Goal: Communication & Community: Ask a question

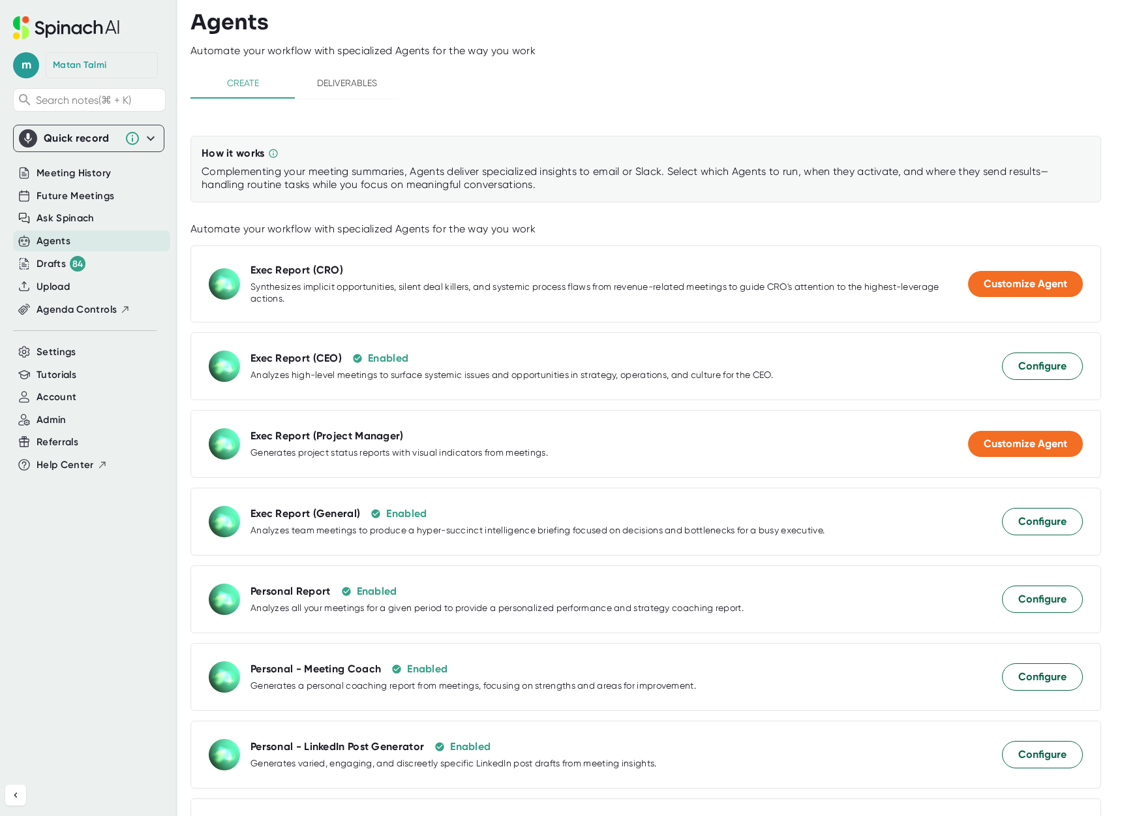
scroll to position [1074, 0]
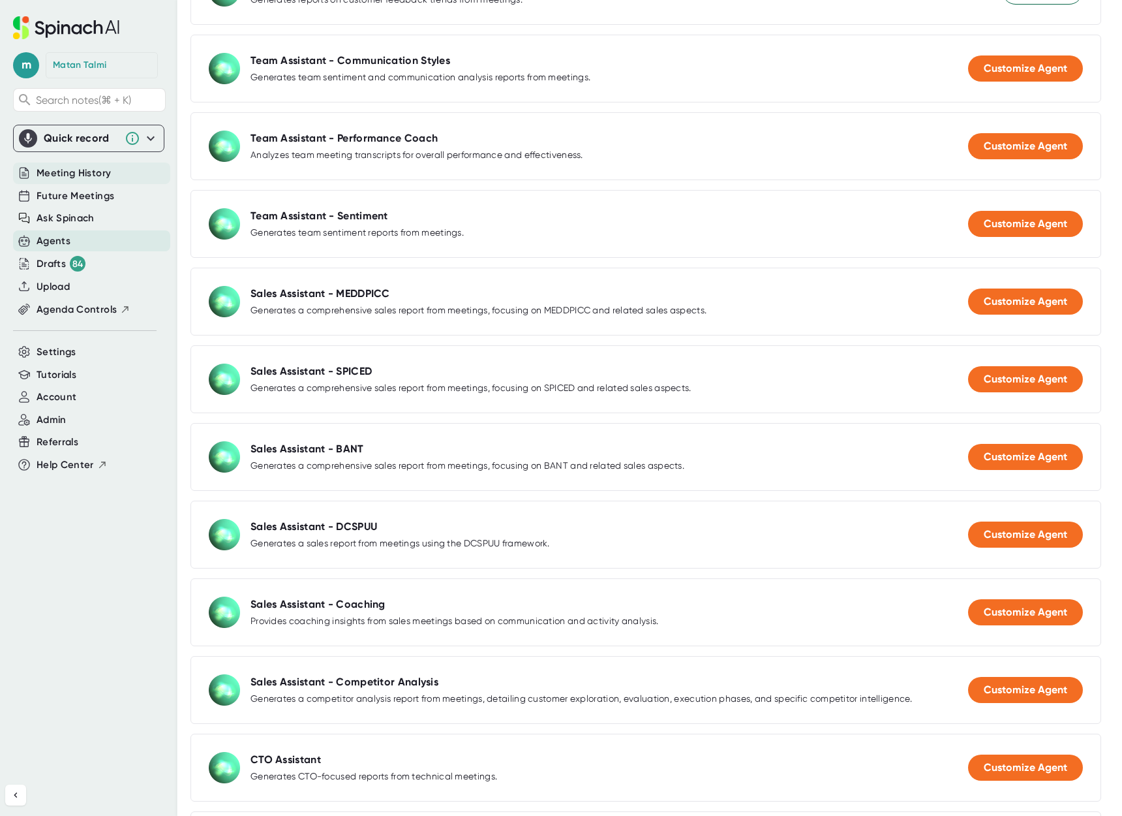
click at [86, 175] on span "Meeting History" at bounding box center [74, 173] width 74 height 15
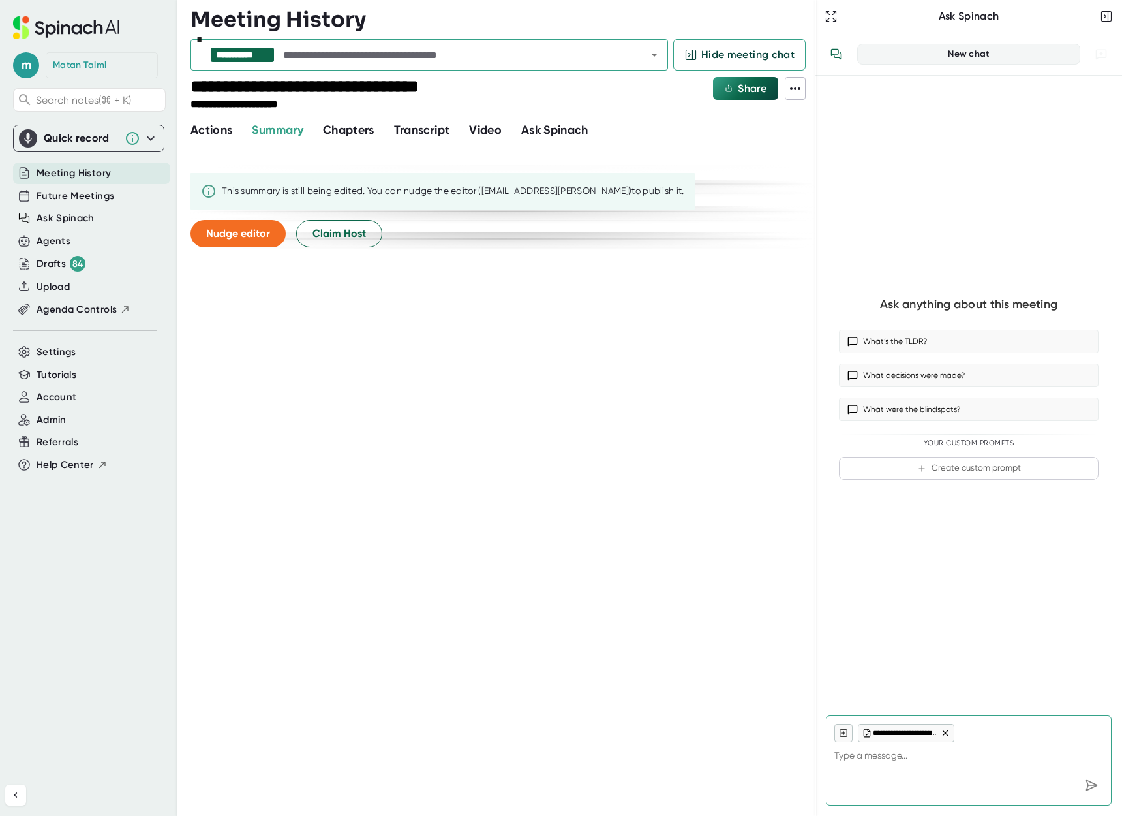
click at [652, 60] on icon "Open" at bounding box center [655, 55] width 16 height 16
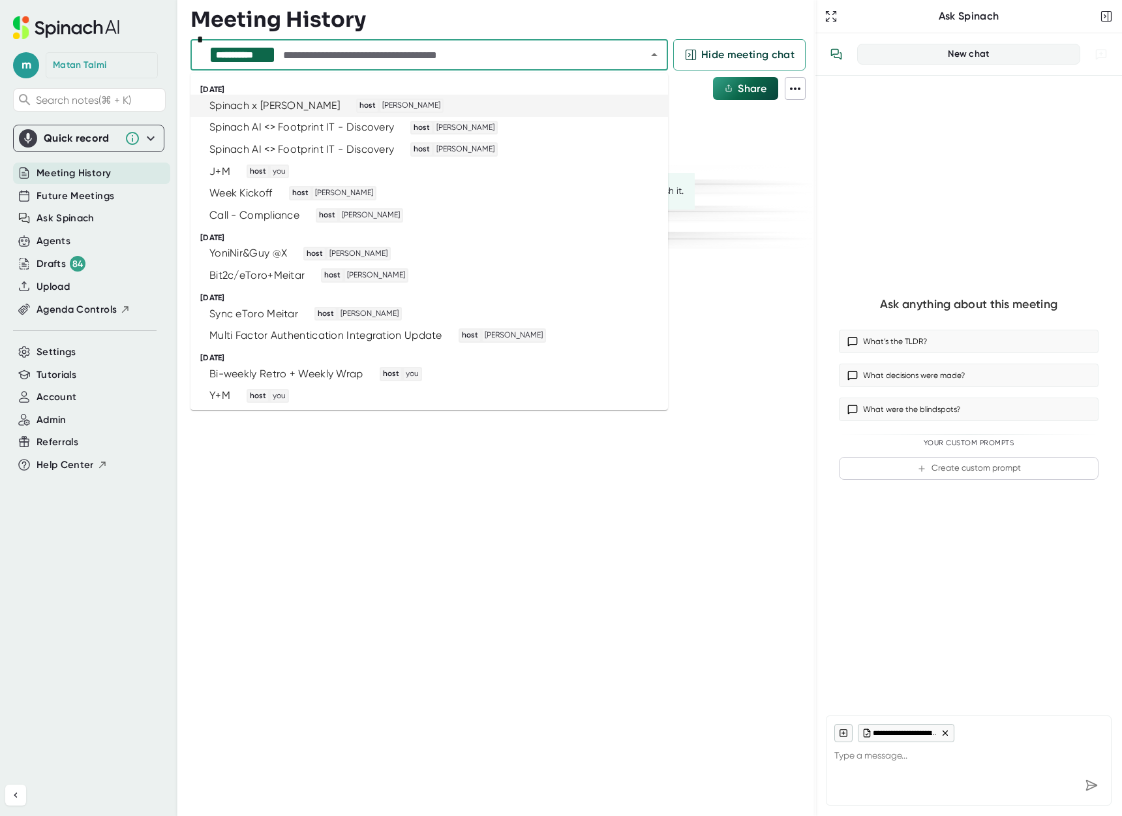
click at [250, 110] on div "Spinach x [PERSON_NAME]" at bounding box center [274, 105] width 131 height 13
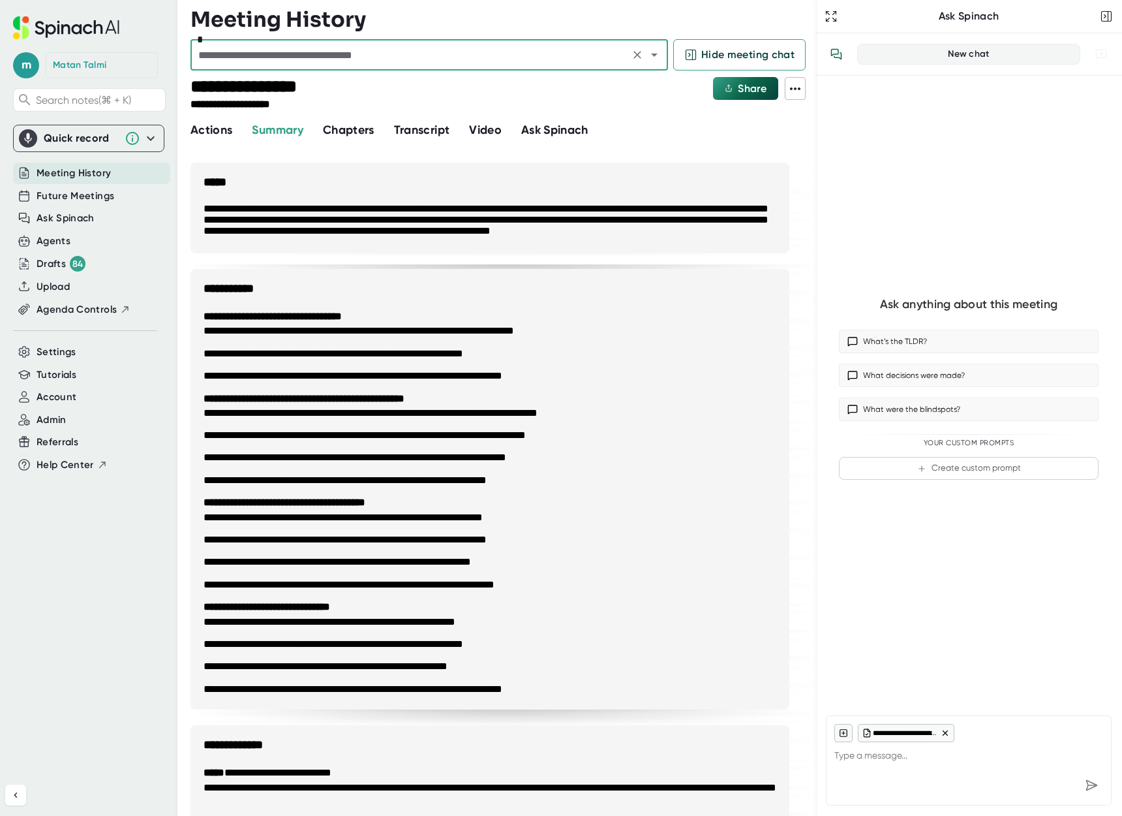
click at [665, 61] on div "*" at bounding box center [430, 54] width 478 height 31
click at [661, 61] on icon "Open" at bounding box center [655, 55] width 16 height 16
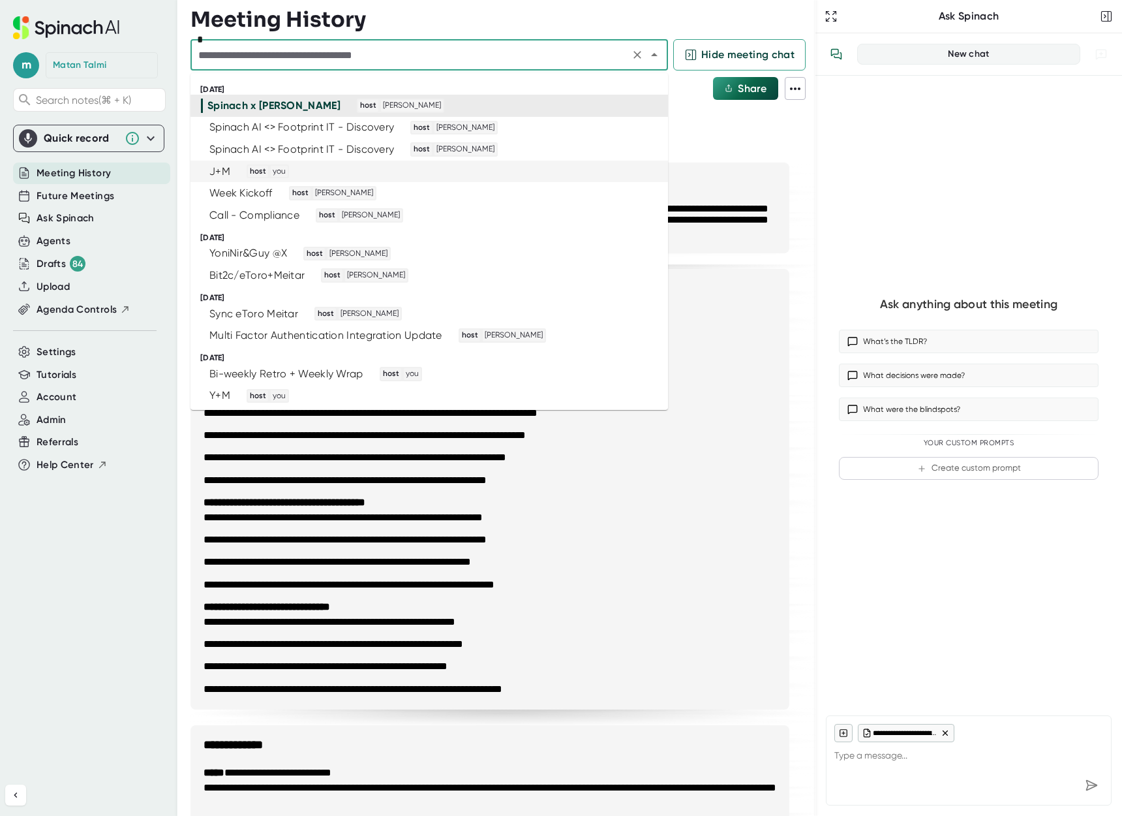
click at [315, 169] on div "J+M host you" at bounding box center [424, 171] width 446 height 14
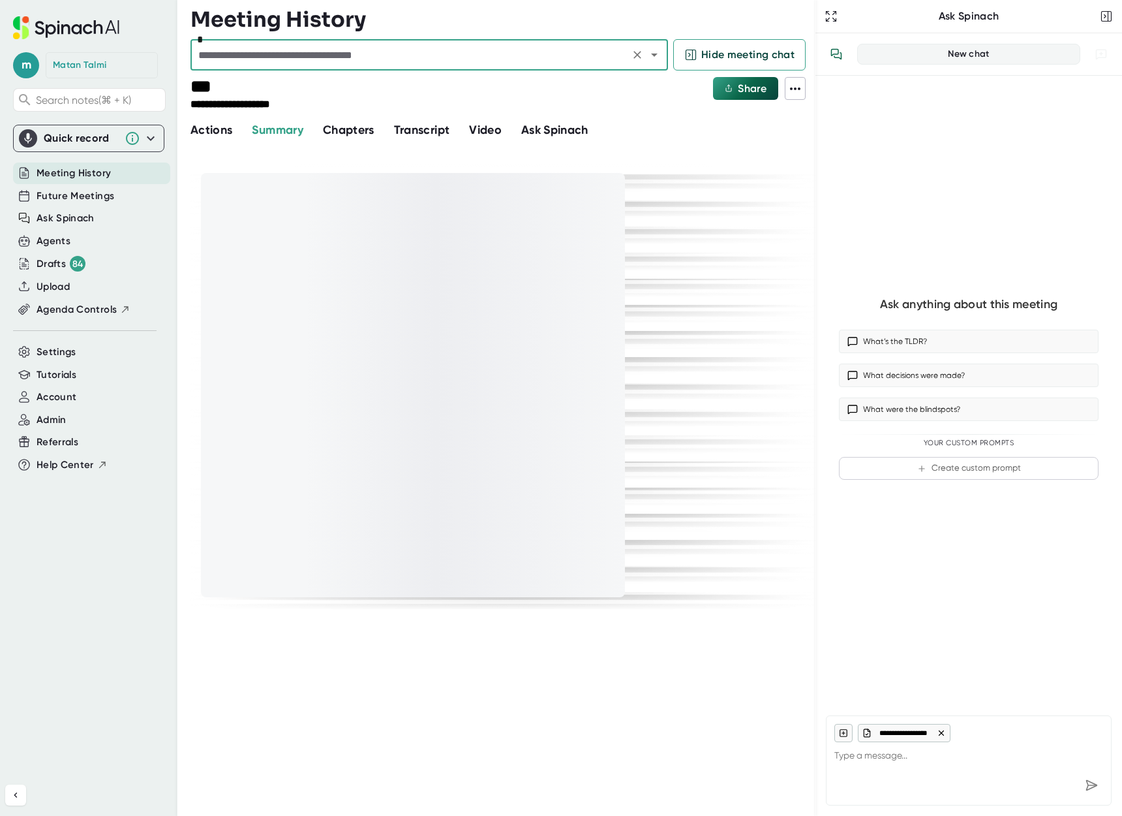
click at [900, 777] on div at bounding box center [969, 784] width 269 height 23
click at [899, 761] on textarea at bounding box center [969, 757] width 269 height 31
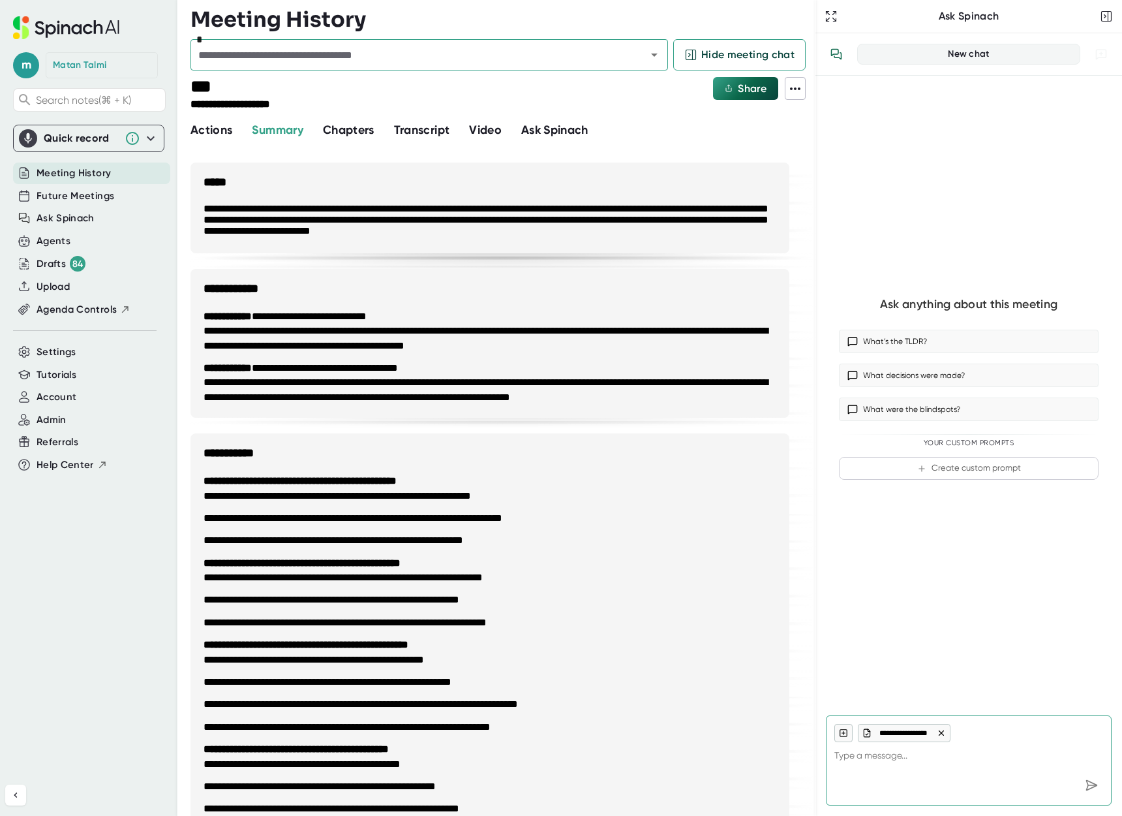
type textarea "x"
click at [925, 761] on textarea at bounding box center [969, 757] width 269 height 31
type textarea "g"
type textarea "x"
type textarea "gi"
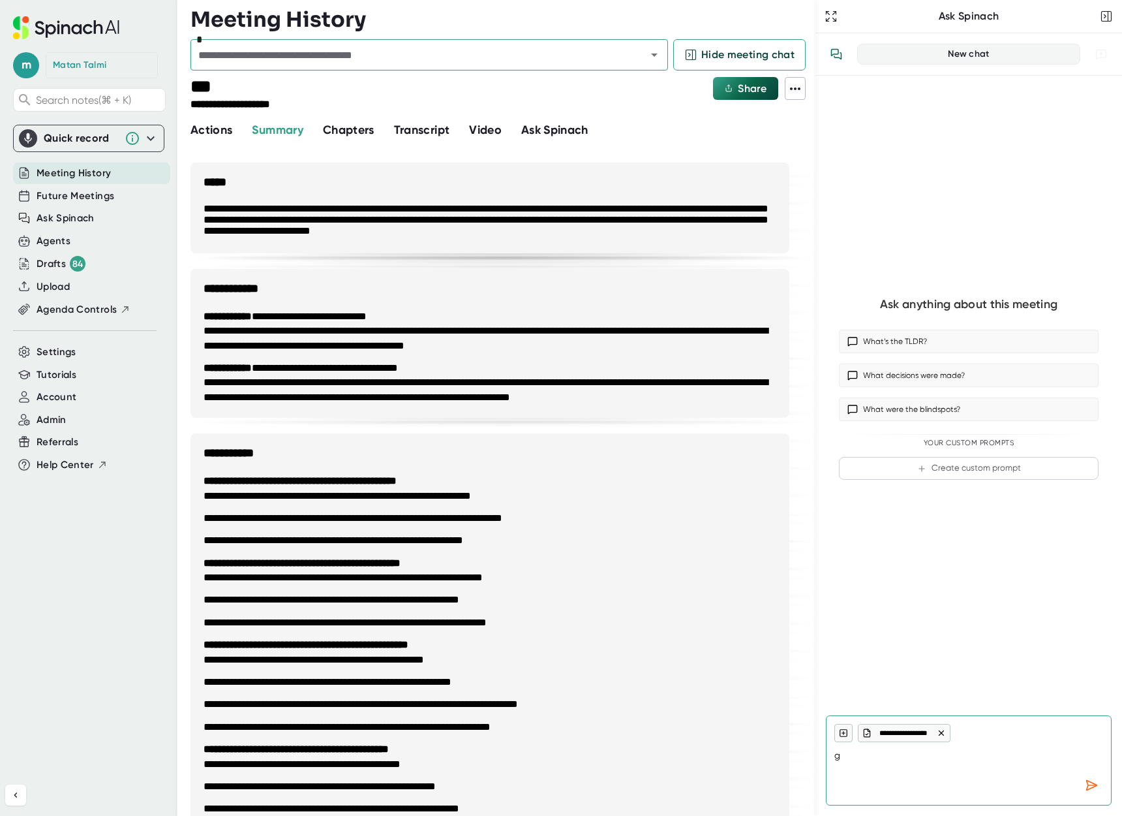
type textarea "x"
type textarea "giv"
type textarea "x"
type textarea "give"
type textarea "x"
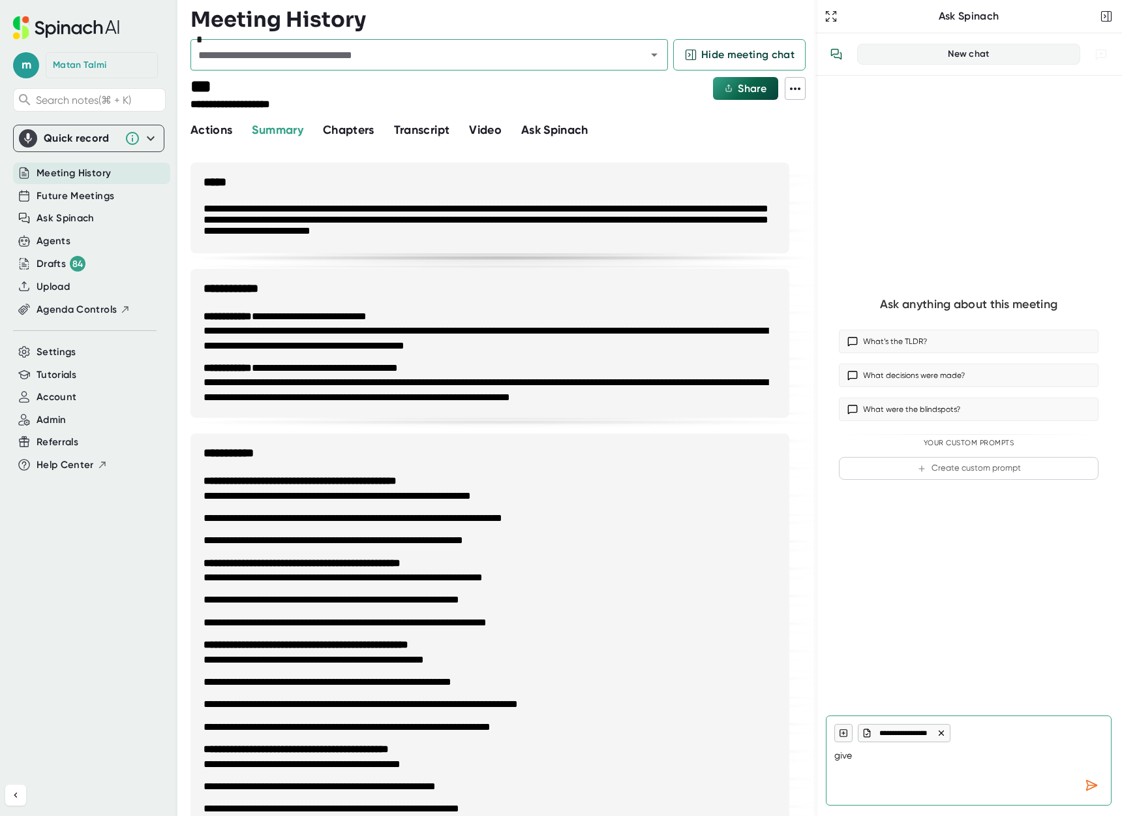
type textarea "give"
type textarea "x"
type textarea "give m"
type textarea "x"
type textarea "give me"
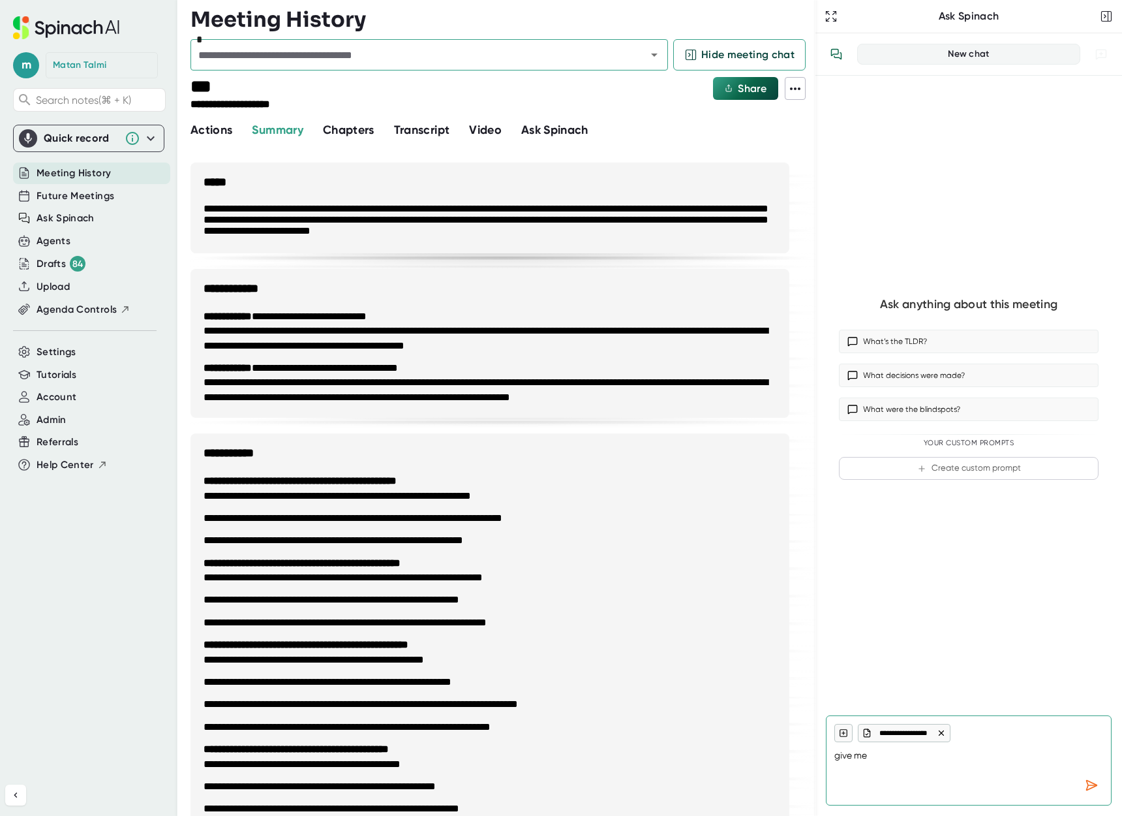
type textarea "x"
type textarea "give me"
type textarea "x"
type textarea "give me t"
type textarea "x"
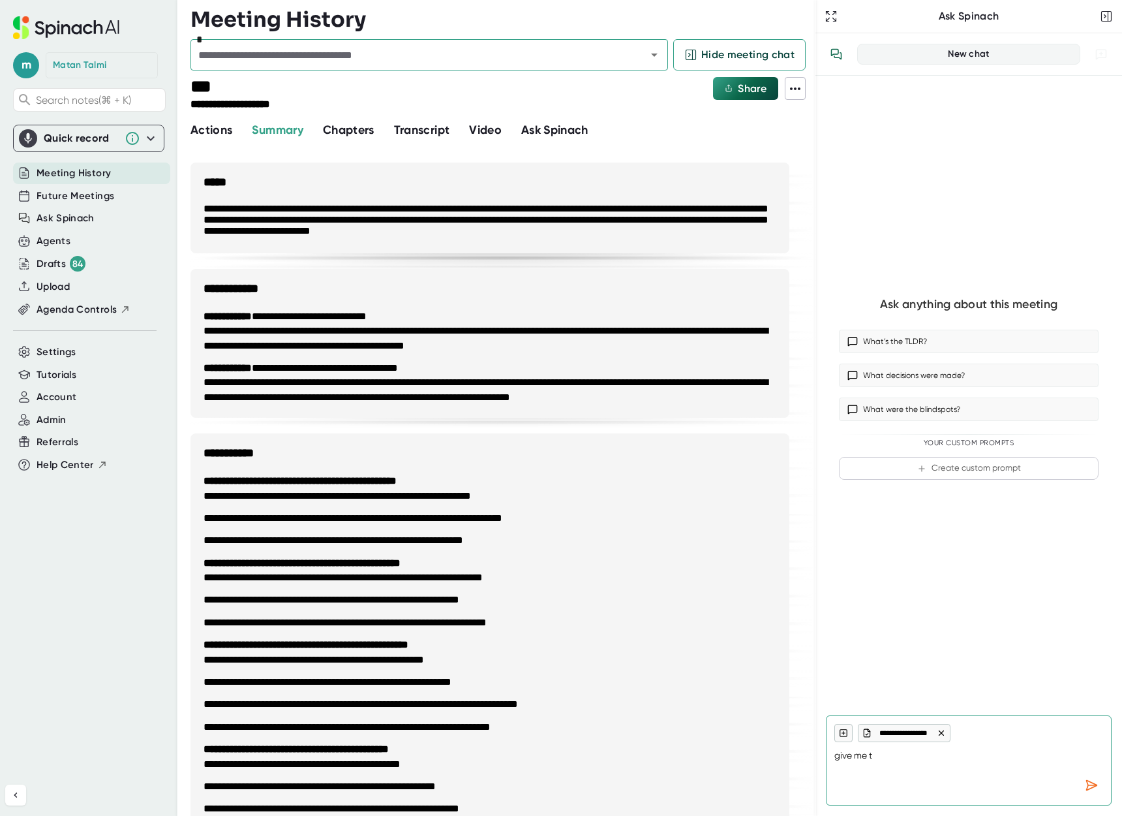
type textarea "give me th"
type textarea "x"
type textarea "give me t"
type textarea "x"
type textarea "give me"
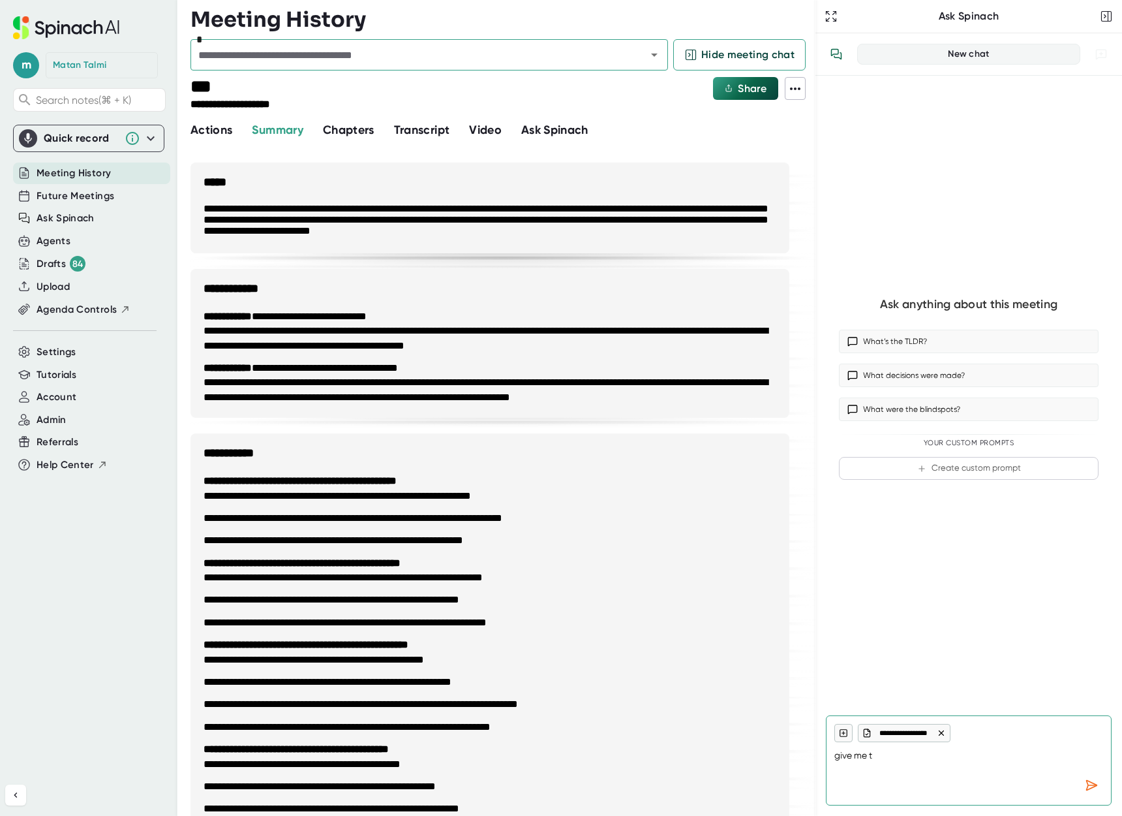
type textarea "x"
type textarea "give me"
type textarea "x"
type textarea "o"
type textarea "x"
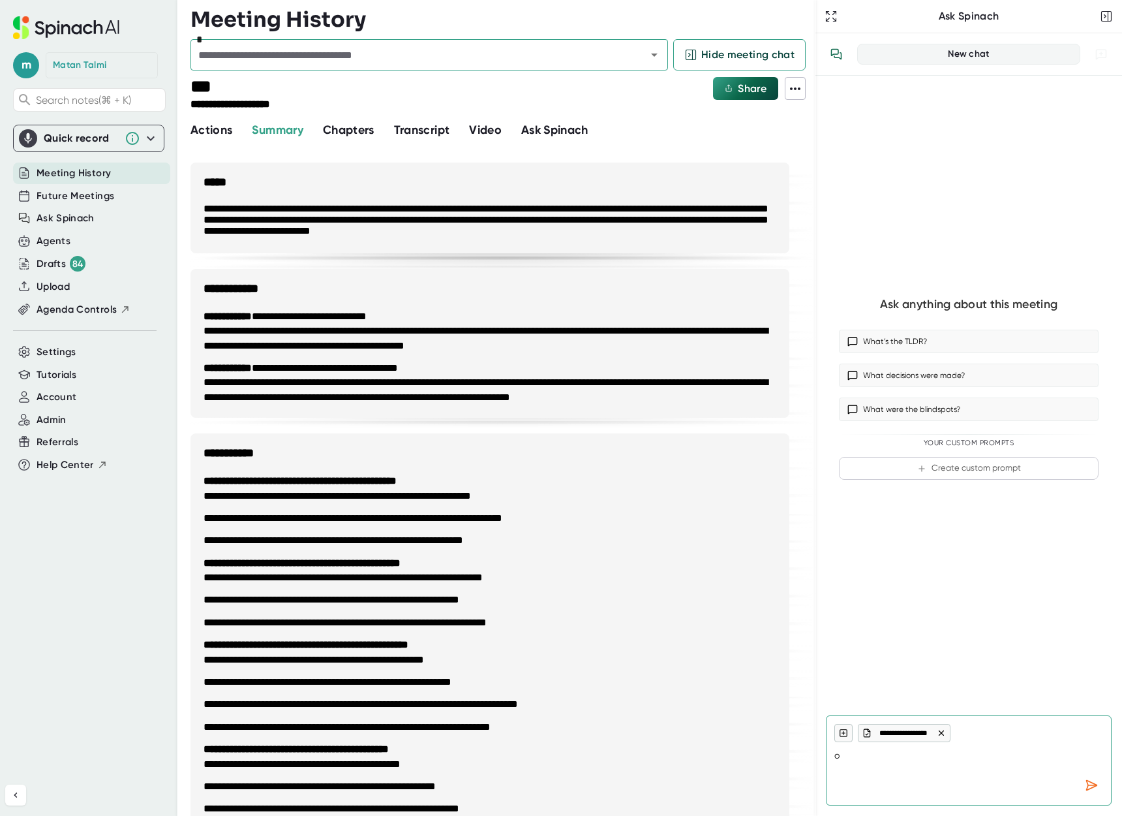
type textarea "ou"
type textarea "x"
type textarea "out"
type textarea "x"
type textarea "outl"
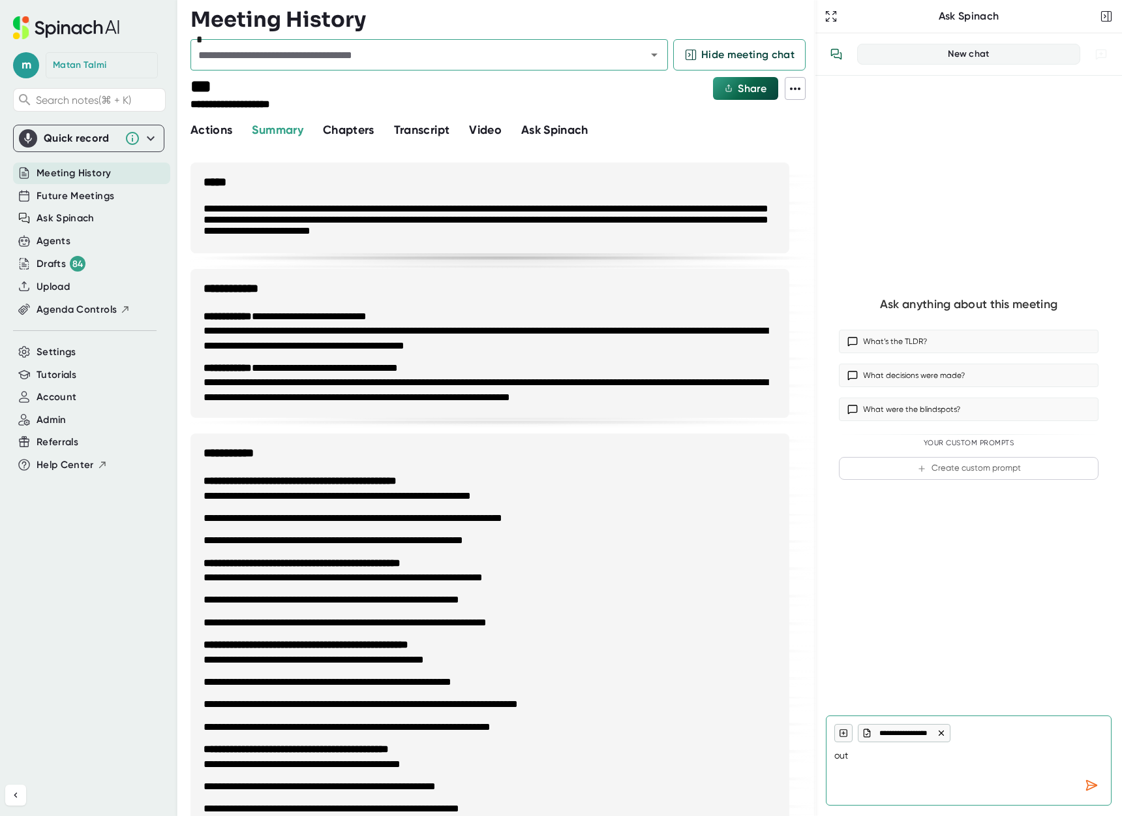
type textarea "x"
type textarea "outli"
type textarea "x"
type textarea "outlin"
type textarea "x"
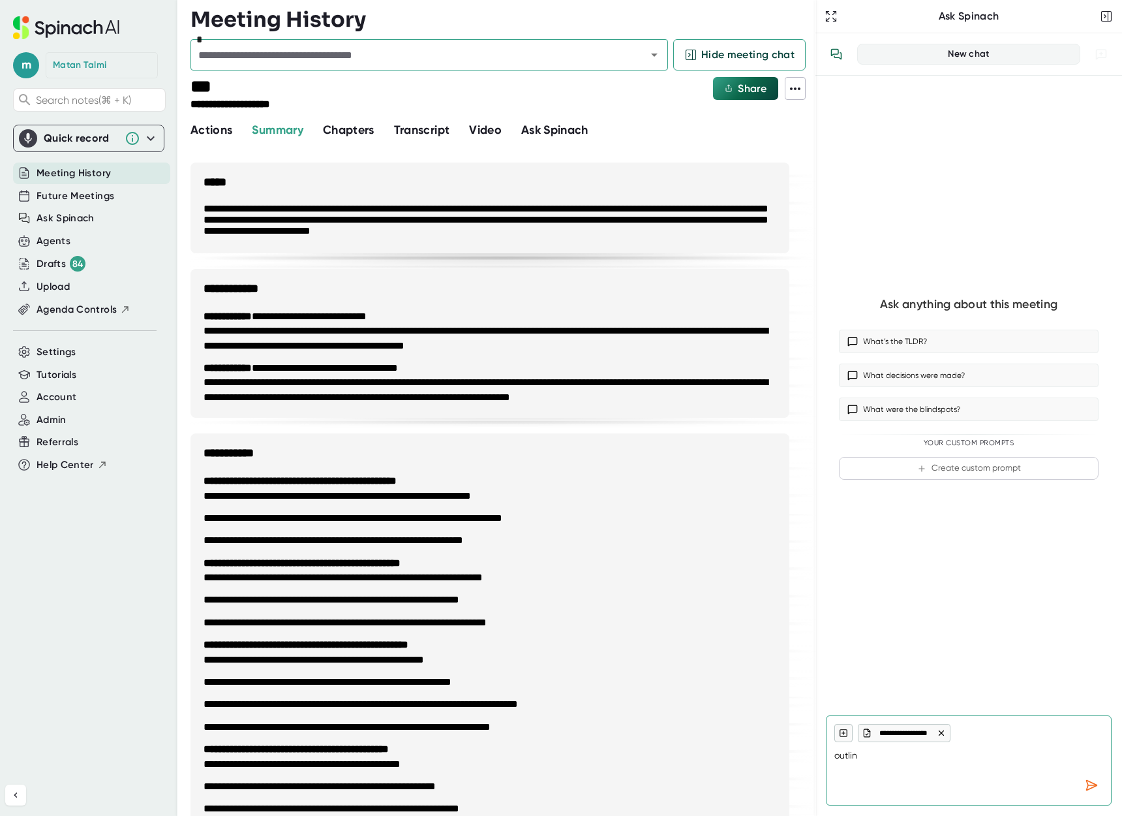
type textarea "outline"
type textarea "x"
type textarea "outline"
type textarea "x"
type textarea "outline s"
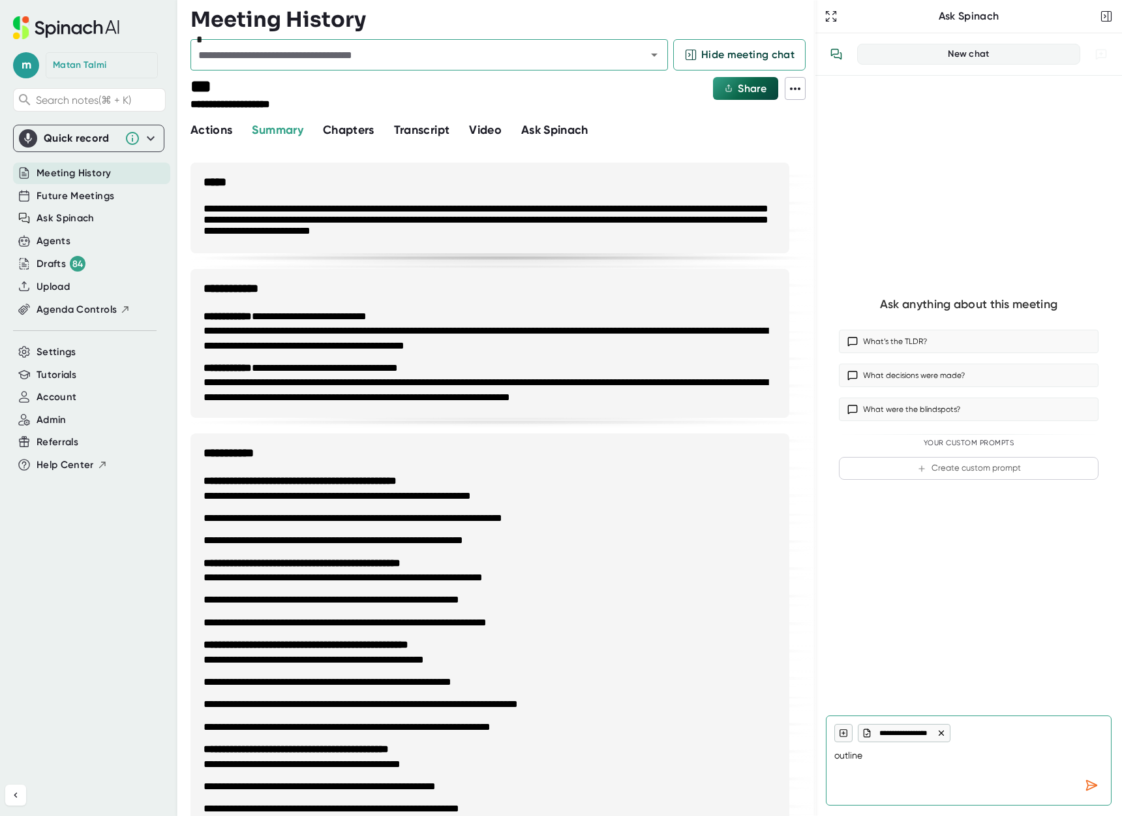
type textarea "x"
type textarea "outline sp"
type textarea "x"
type textarea "outline spi"
type textarea "x"
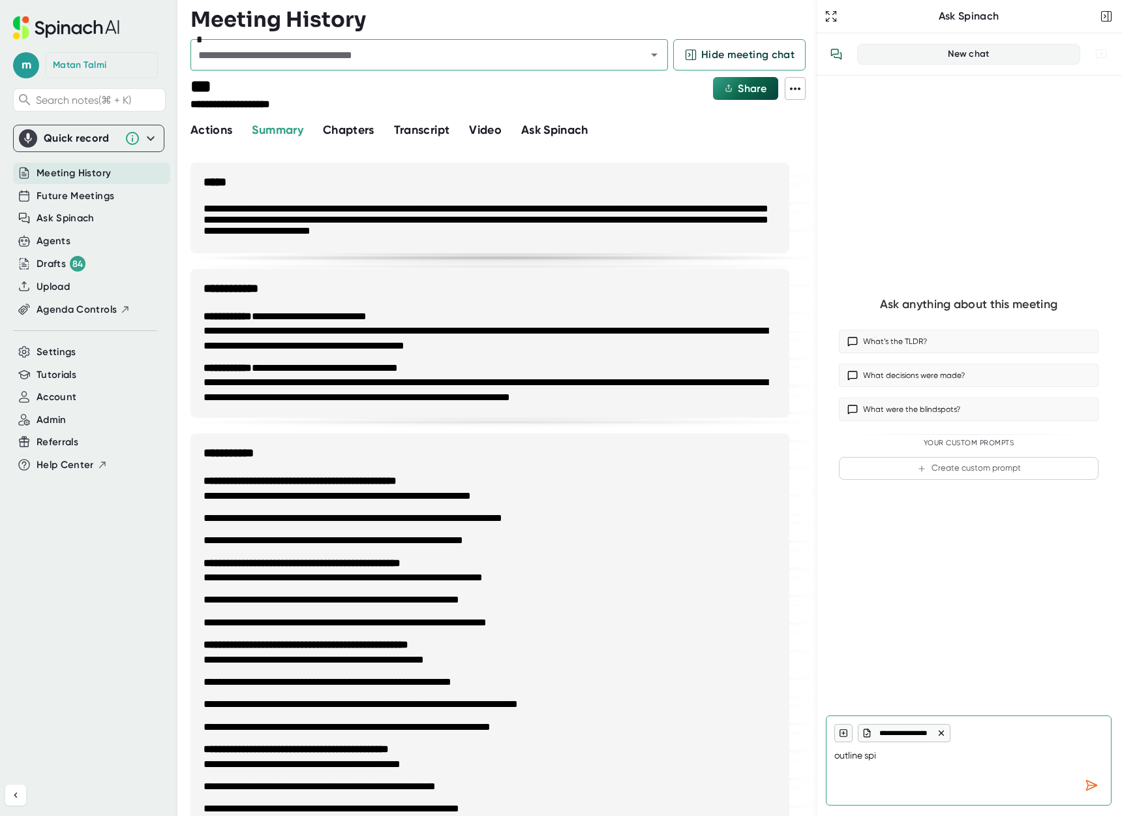
type textarea "outline spin"
type textarea "x"
type textarea "outline [PERSON_NAME]"
type textarea "x"
type textarea "outline spinac"
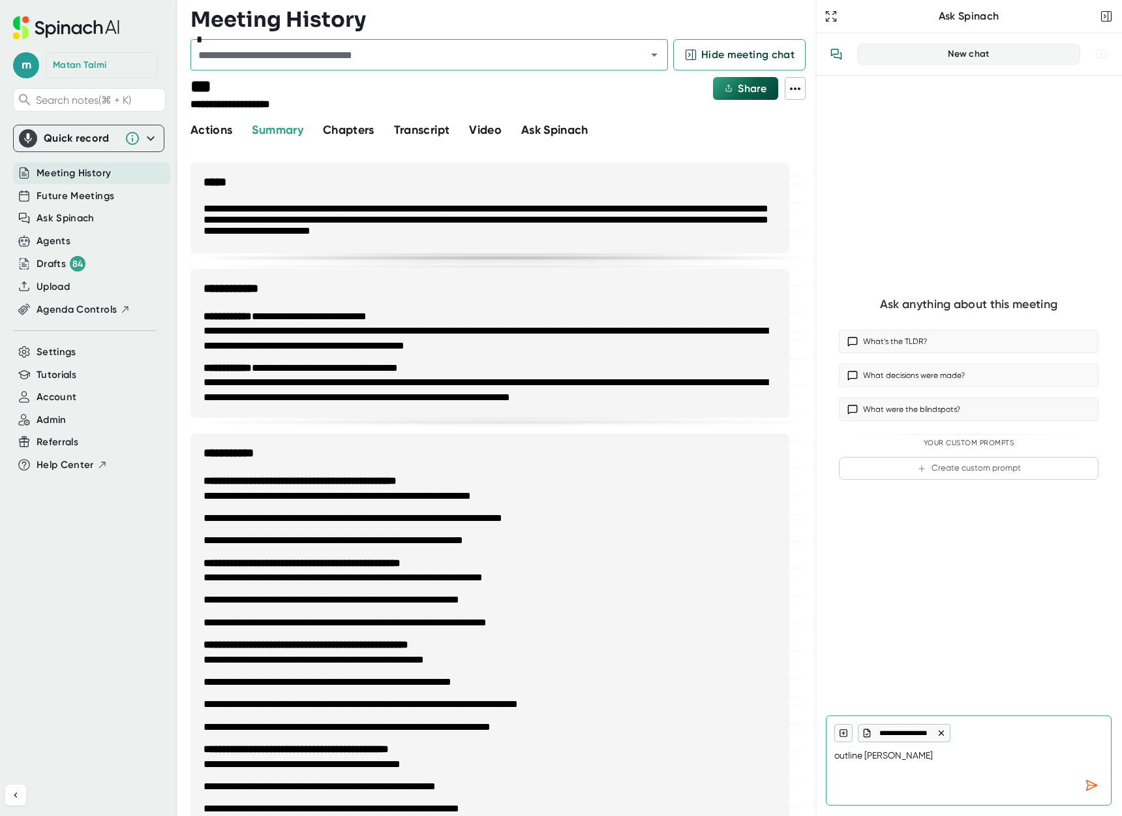
type textarea "x"
type textarea "outline spinach"
type textarea "x"
type textarea "outline spinach'"
type textarea "x"
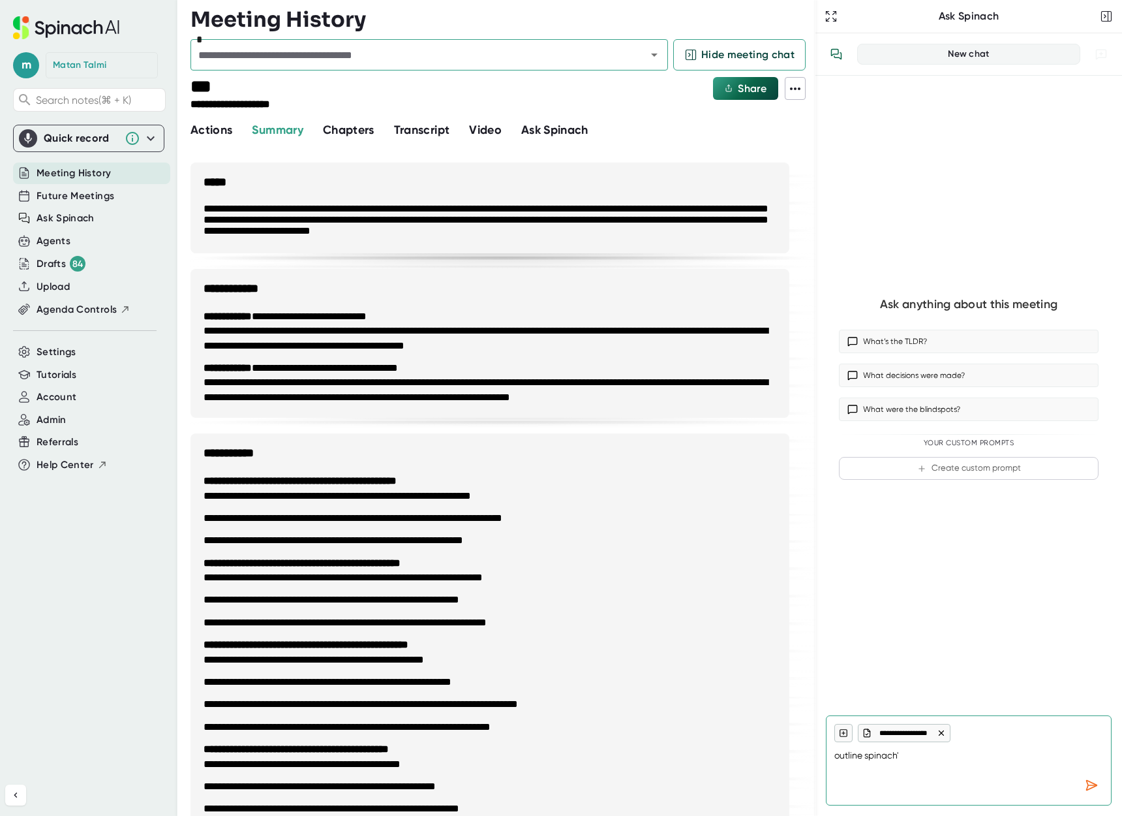
type textarea "outline spinach's"
type textarea "x"
type textarea "outline spinach's"
type textarea "x"
type textarea "outline [PERSON_NAME]'s n"
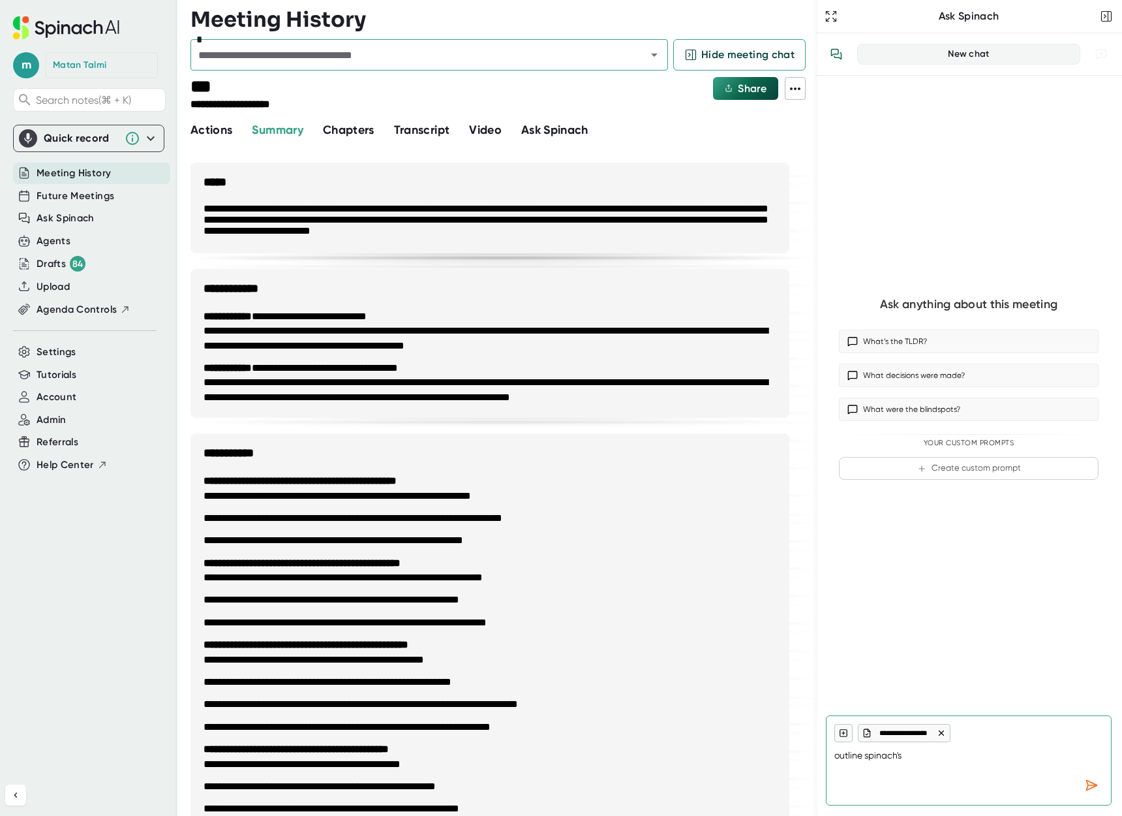
type textarea "x"
type textarea "outline [PERSON_NAME]'s ne"
type textarea "x"
type textarea "outline [PERSON_NAME]'s new"
type textarea "x"
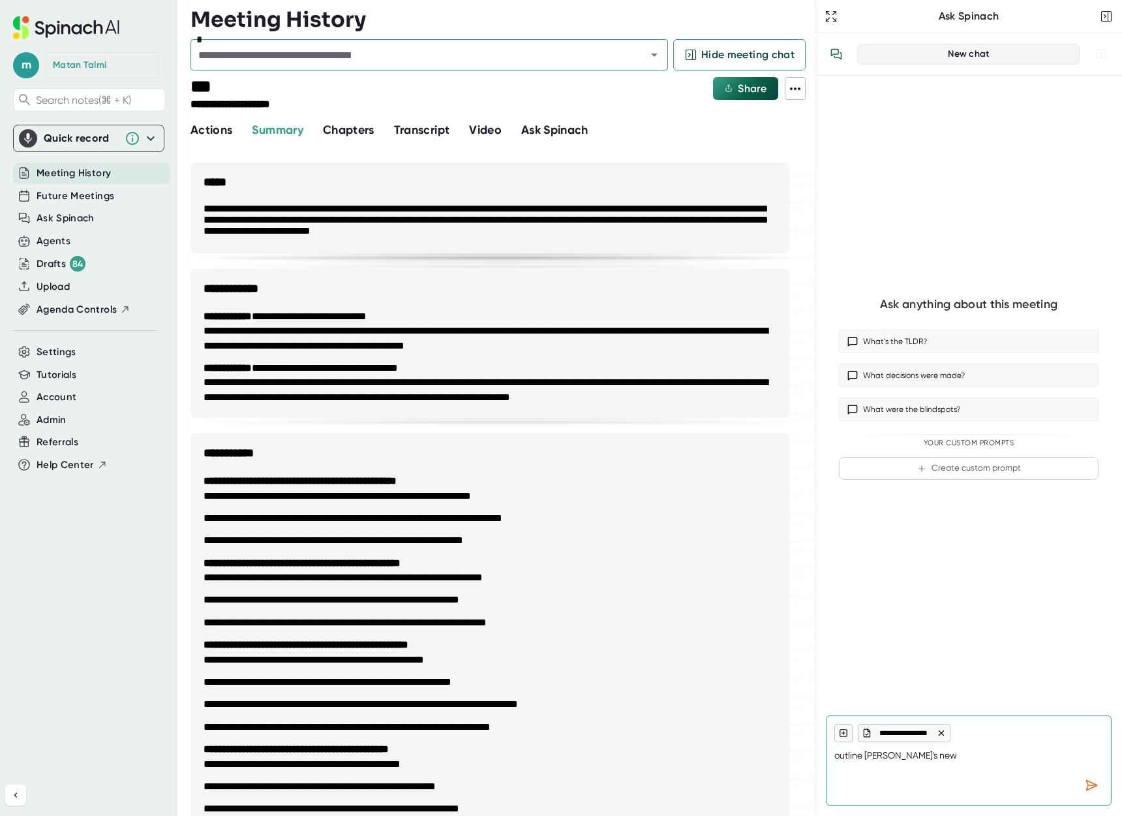
type textarea "outline [PERSON_NAME]'s new"
type textarea "x"
type textarea "outline [PERSON_NAME]'s new p"
type textarea "x"
type textarea "outline [PERSON_NAME]'s new po"
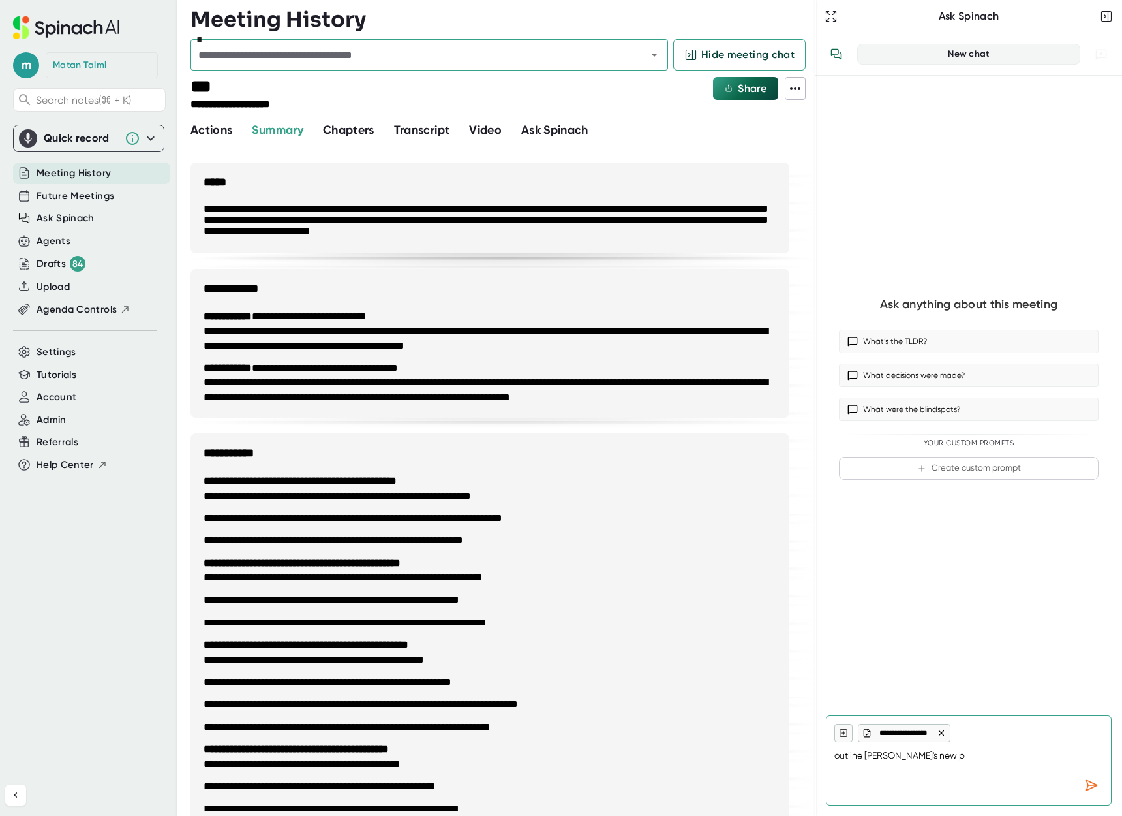
type textarea "x"
type textarea "outline [PERSON_NAME]'s new pos"
type textarea "x"
type textarea "outline [PERSON_NAME]'s new posi"
type textarea "x"
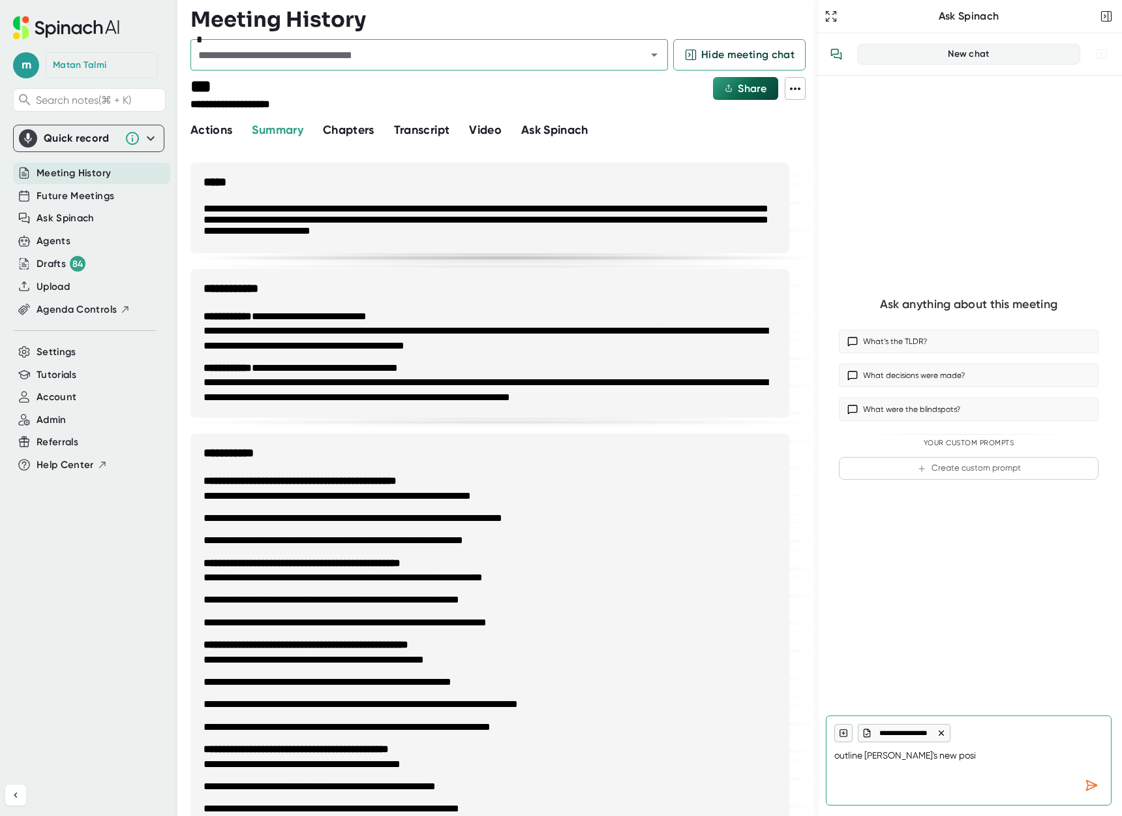
type textarea "outline [PERSON_NAME]'s new posit"
type textarea "x"
type textarea "outline [PERSON_NAME]'s new positi"
type textarea "x"
type textarea "outline [PERSON_NAME]'s new positio"
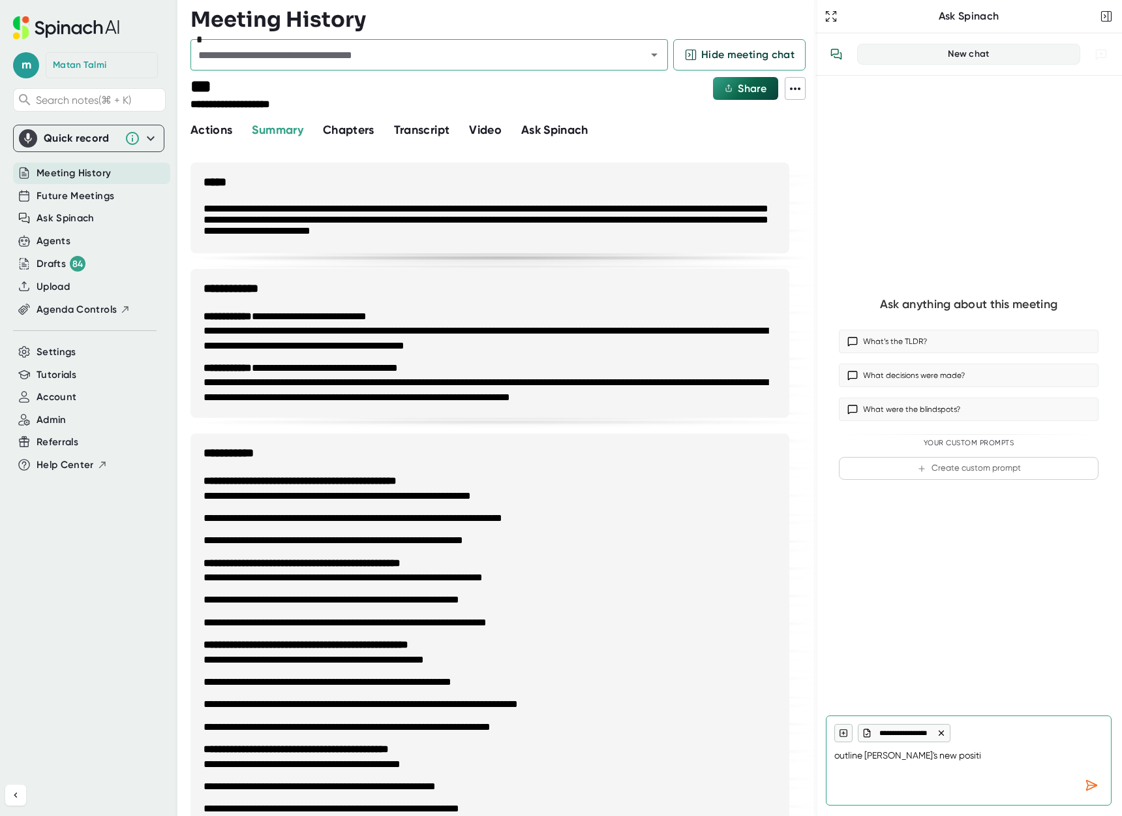
type textarea "x"
type textarea "outline [PERSON_NAME]'s new position"
type textarea "x"
type textarea "outline [PERSON_NAME]'s new positioni"
type textarea "x"
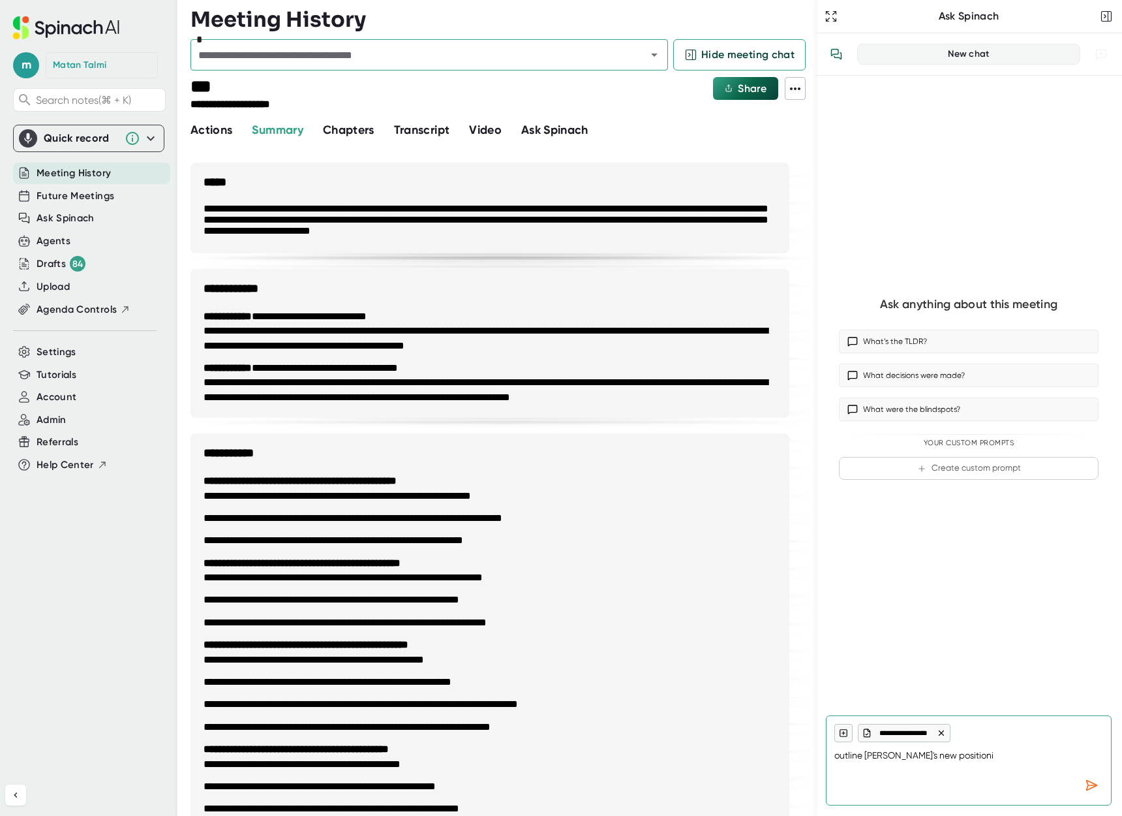
type textarea "outline [PERSON_NAME]'s new positionin"
type textarea "x"
type textarea "outline [PERSON_NAME]'s new positioning"
type textarea "x"
type textarea "outline [PERSON_NAME]'s new positioning"
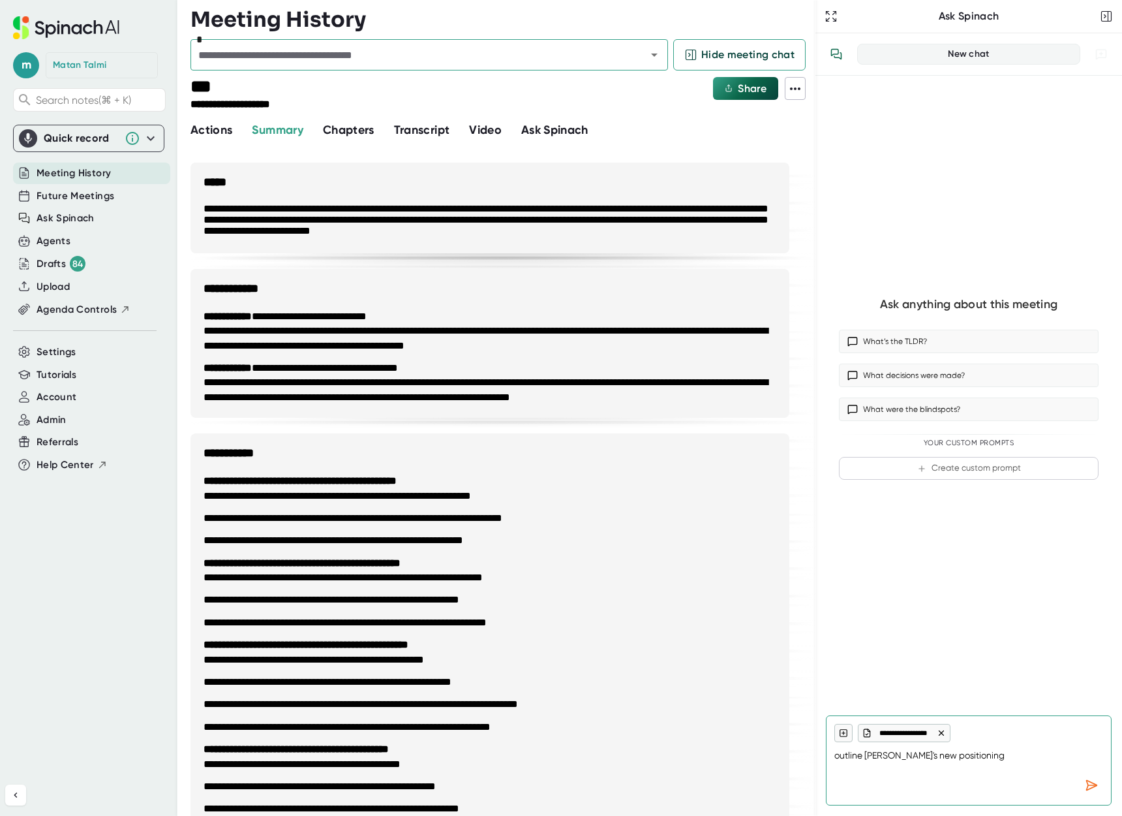
type textarea "x"
type textarea "outline [PERSON_NAME]'s new positioning w"
type textarea "x"
type textarea "outline [PERSON_NAME]'s new positioning"
type textarea "x"
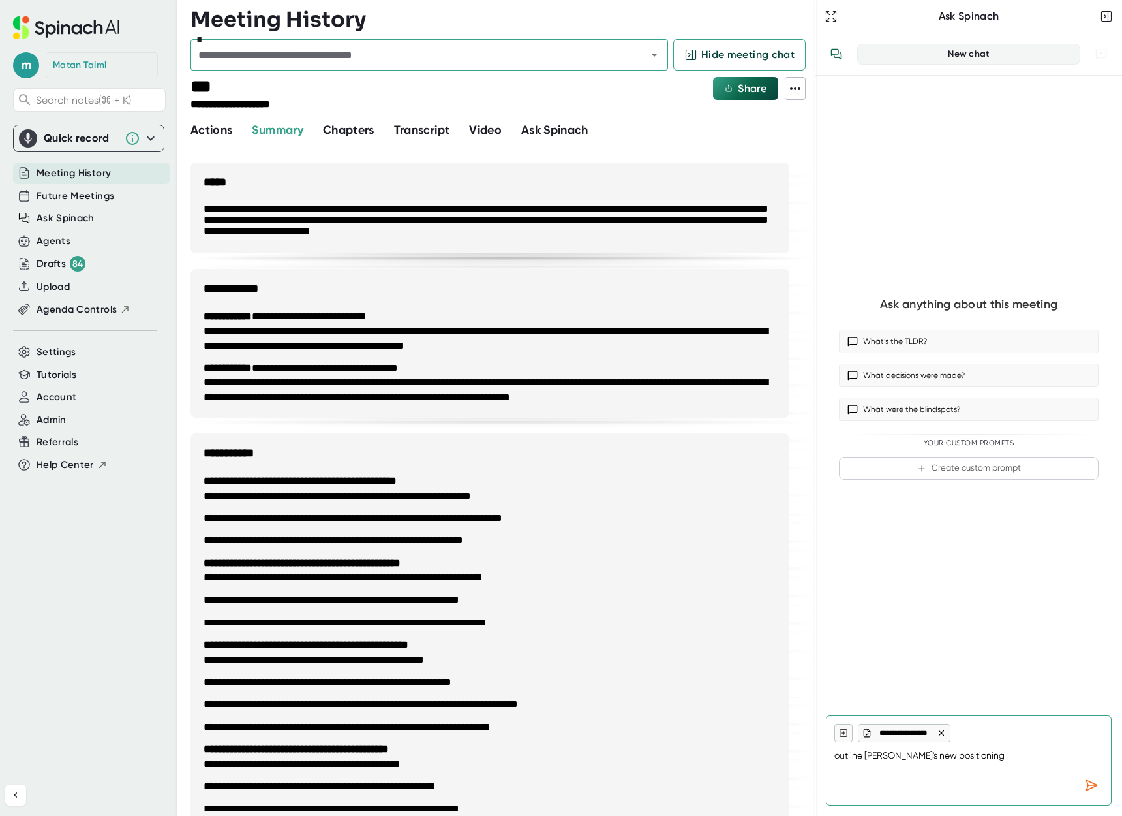
type textarea "outline [PERSON_NAME]'s new positioning a"
type textarea "x"
type textarea "outline [PERSON_NAME]'s new positioning an"
type textarea "x"
type textarea "outline [PERSON_NAME]'s new positioning and"
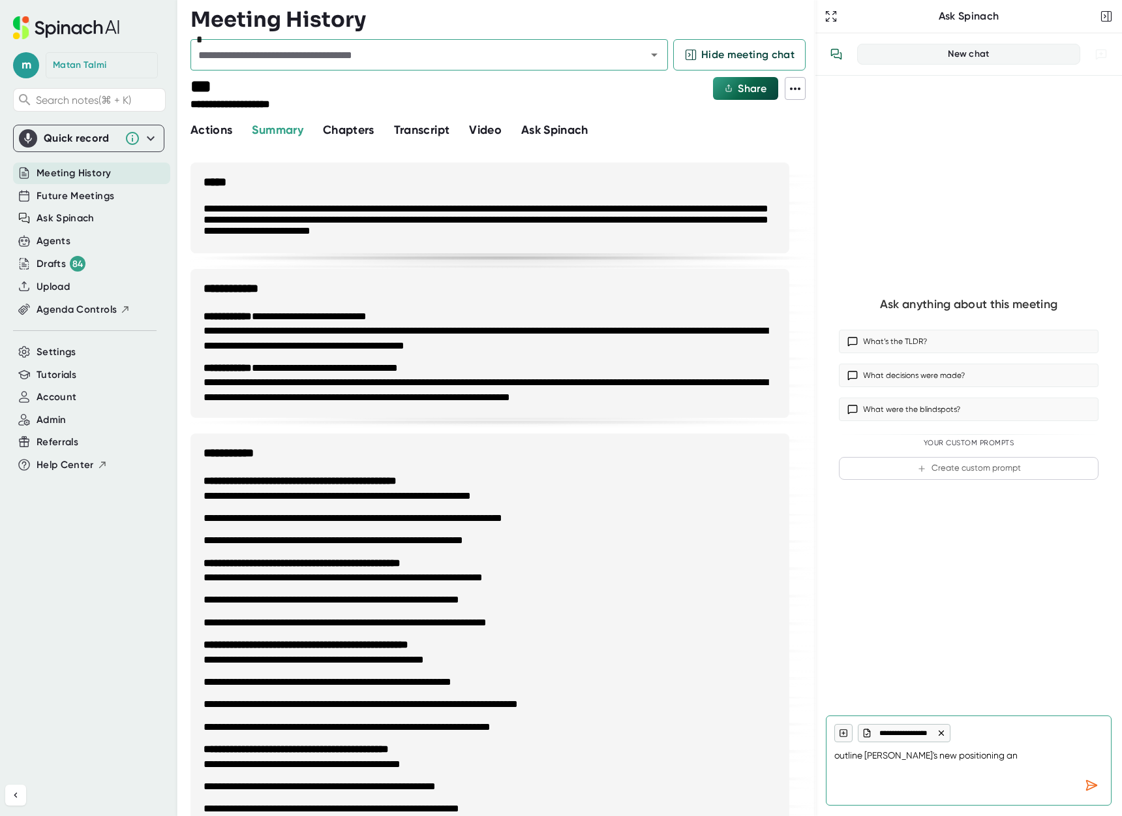
type textarea "x"
type textarea "outline [PERSON_NAME]'s new positioning and"
type textarea "x"
type textarea "outline [PERSON_NAME]'s new positioning and a"
type textarea "x"
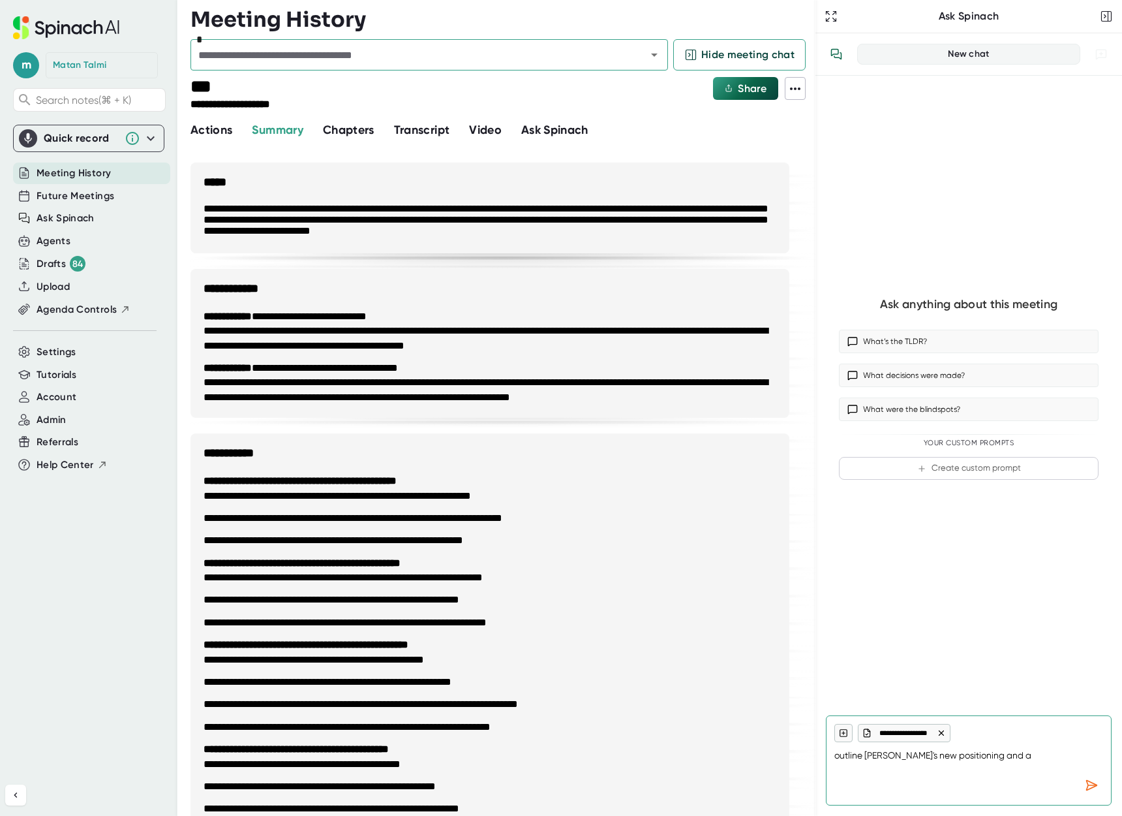
type textarea "outline [PERSON_NAME]'s new positioning and ad"
type textarea "x"
type textarea "outline [PERSON_NAME]'s new positioning and add"
type textarea "x"
type textarea "outline [PERSON_NAME]'s new positioning and add"
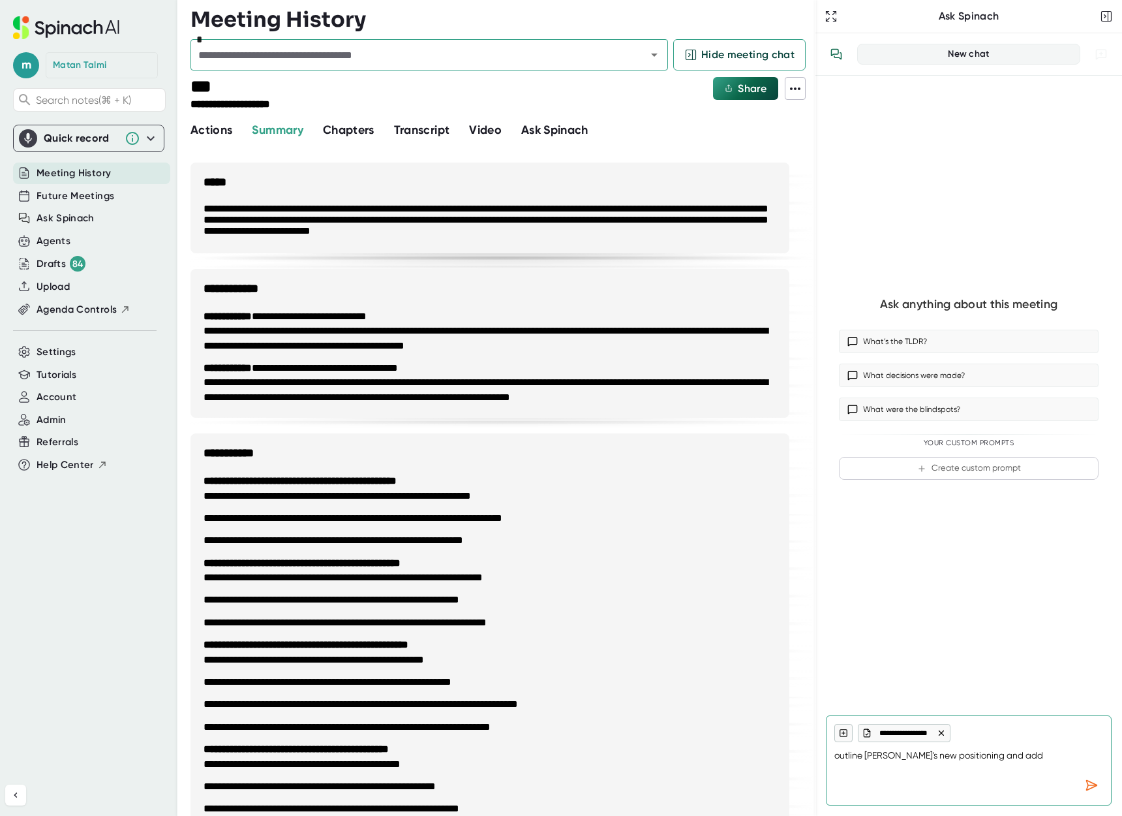
type textarea "x"
type textarea "outline [PERSON_NAME]'s new positioning and add r"
type textarea "x"
type textarea "outline [PERSON_NAME]'s new positioning and add re"
type textarea "x"
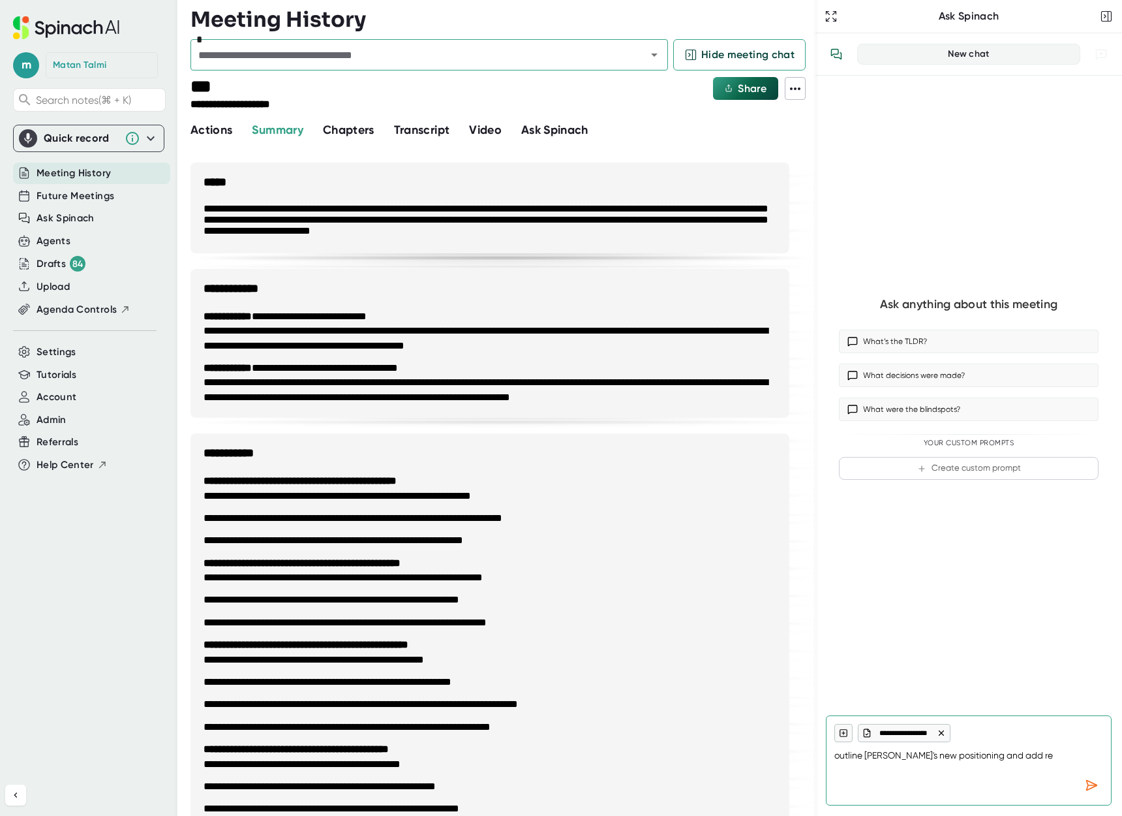
type textarea "outline [PERSON_NAME]'s new positioning and add rec"
type textarea "x"
type textarea "outline [PERSON_NAME]'s new positioning and add reco"
type textarea "x"
type textarea "outline [PERSON_NAME]'s new positioning and add recom"
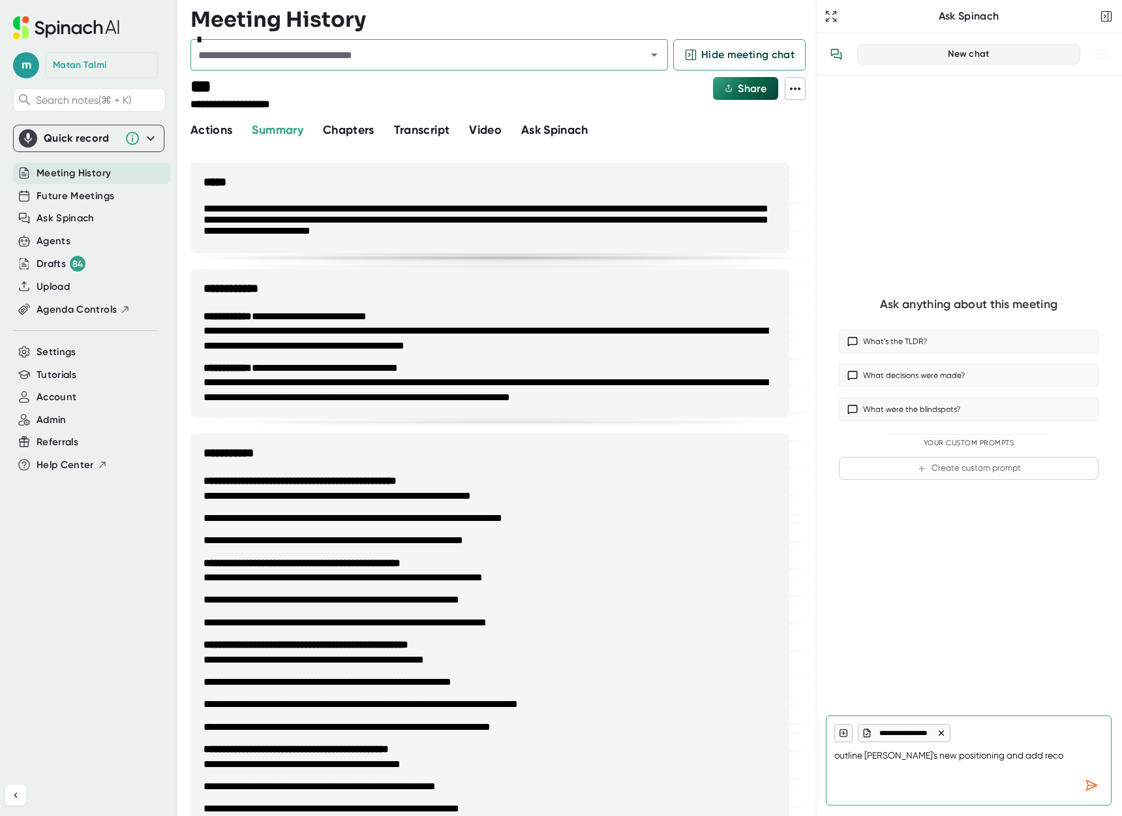
type textarea "x"
type textarea "outline [PERSON_NAME]'s new positioning and add recomm"
type textarea "x"
type textarea "outline [PERSON_NAME]'s new positioning and add recomme"
type textarea "x"
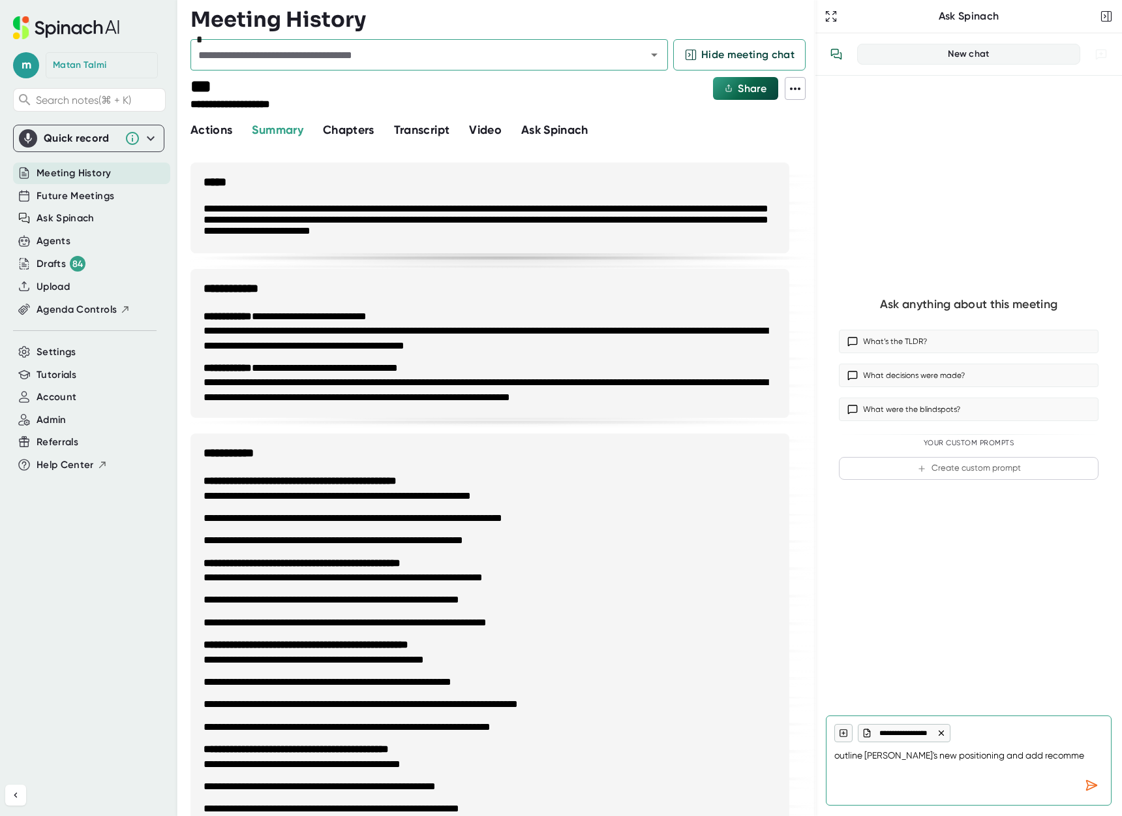
type textarea "outline [PERSON_NAME]'s new positioning and add recommen"
type textarea "x"
type textarea "outline [PERSON_NAME]'s new positioning and add recommend"
type textarea "x"
type textarea "outline [PERSON_NAME]'s new positioning and add recommenda"
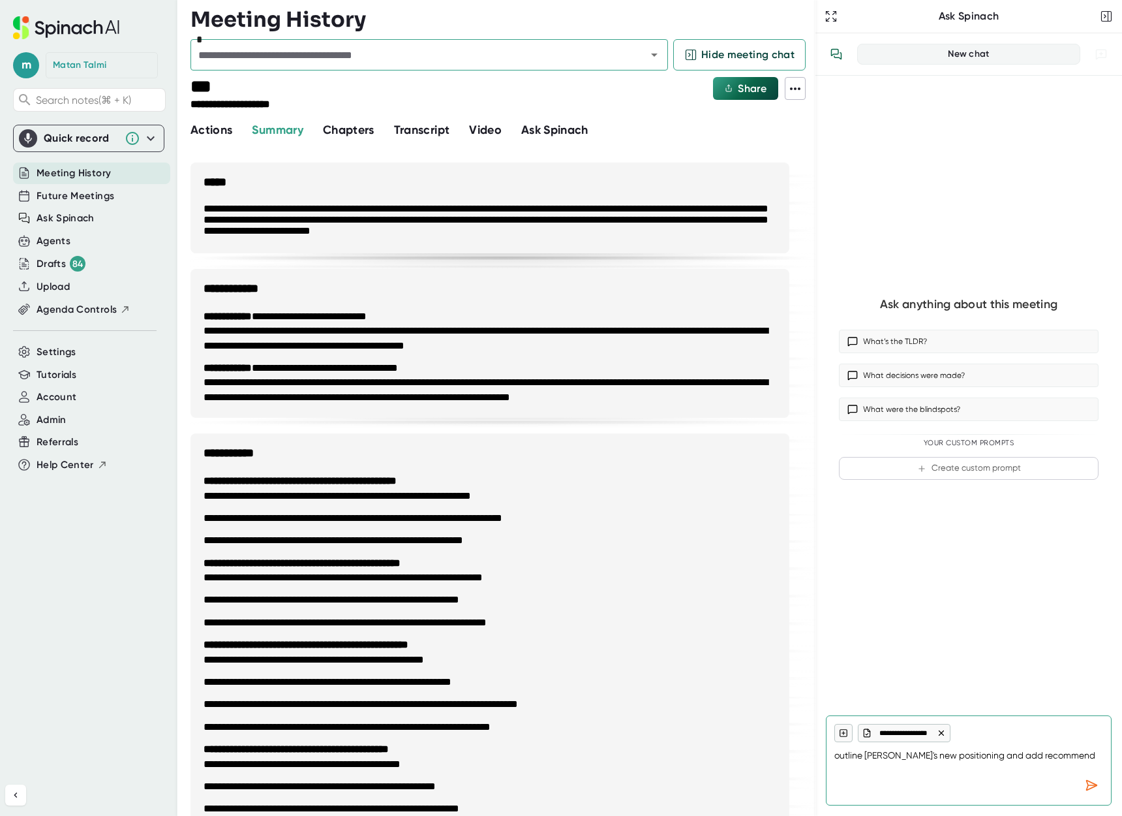
type textarea "x"
type textarea "outline [PERSON_NAME]'s new positioning and add recommendat"
type textarea "x"
type textarea "outline [PERSON_NAME]'s new positioning and add recommendati"
type textarea "x"
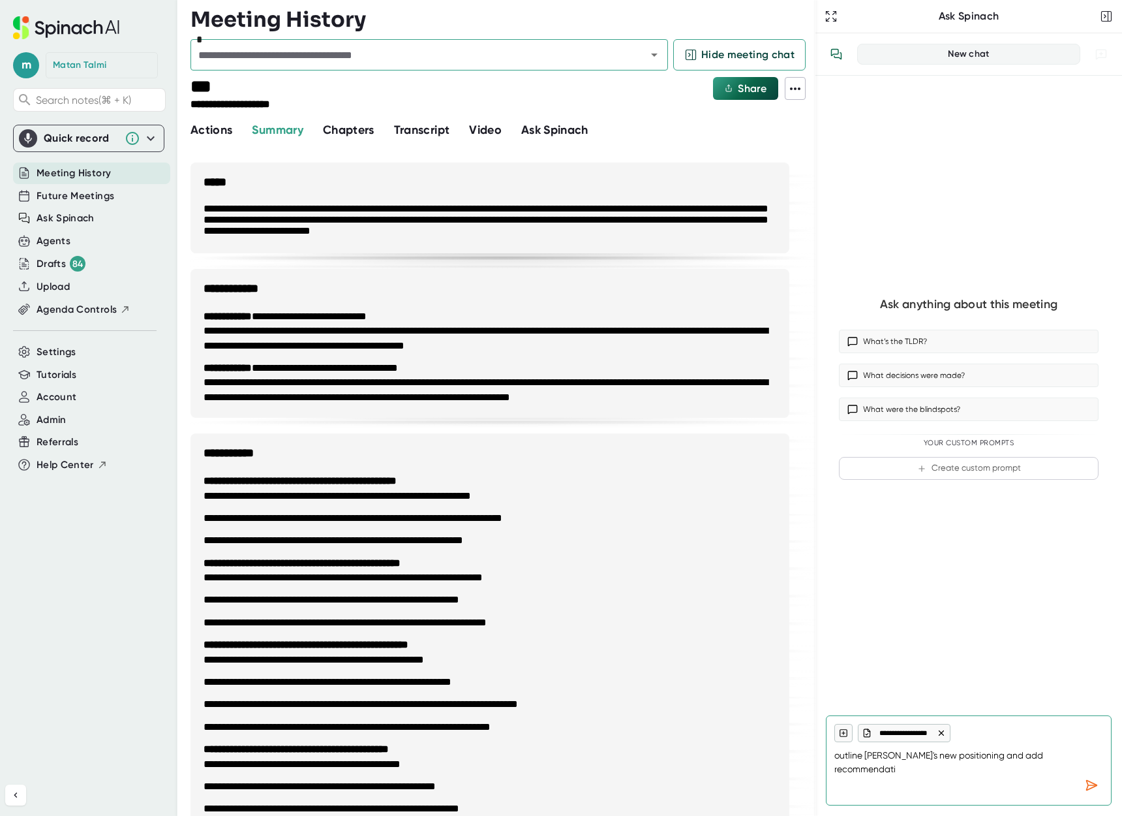
type textarea "outline [PERSON_NAME]'s new positioning and add recommendatio"
type textarea "x"
type textarea "outline [PERSON_NAME]'s new positioning and add recommendation"
type textarea "x"
type textarea "outline [PERSON_NAME]'s new positioning and add recommendations"
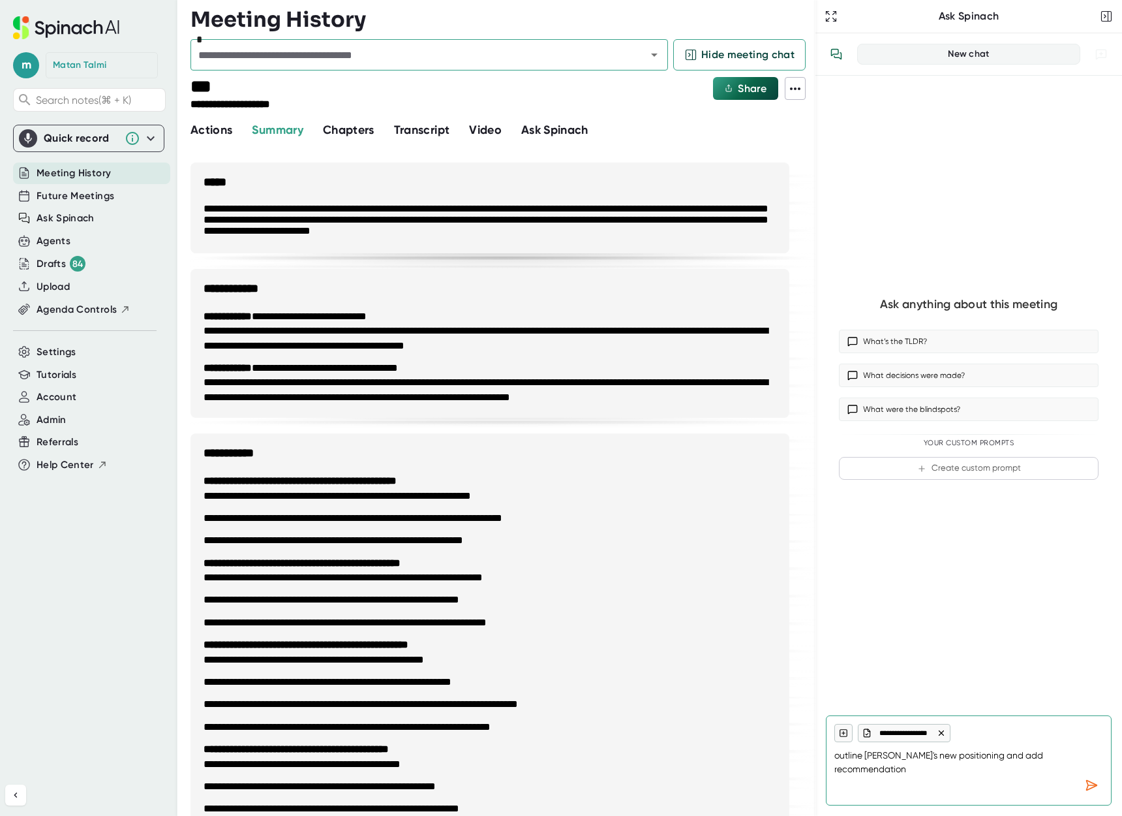
type textarea "x"
type textarea "outline [PERSON_NAME]'s new positioning and add recommendations"
type textarea "x"
type textarea "outline [PERSON_NAME]'s new positioning and add recommendations i"
type textarea "x"
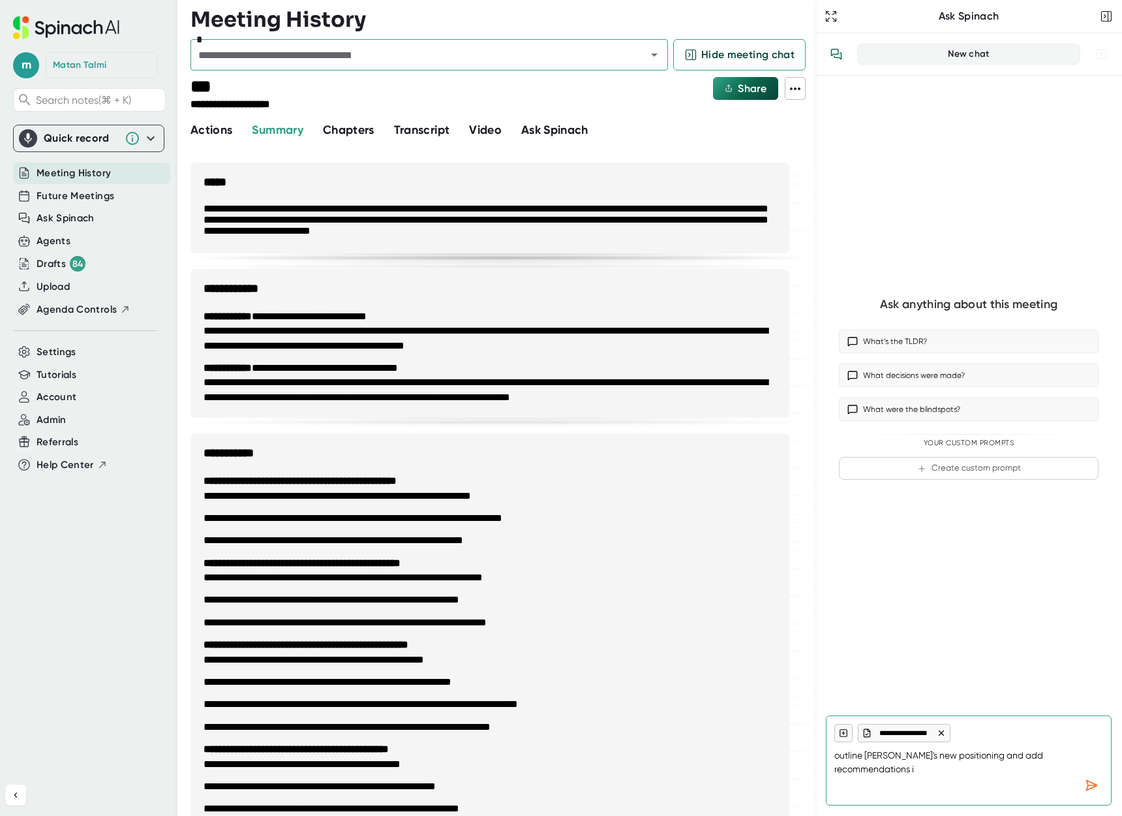
type textarea "outline [PERSON_NAME]'s new positioning and add recommendations if"
type textarea "x"
type textarea "outline [PERSON_NAME]'s new positioning and add recommendations if"
type textarea "x"
type textarea "outline [PERSON_NAME]'s new positioning and add recommendations if y"
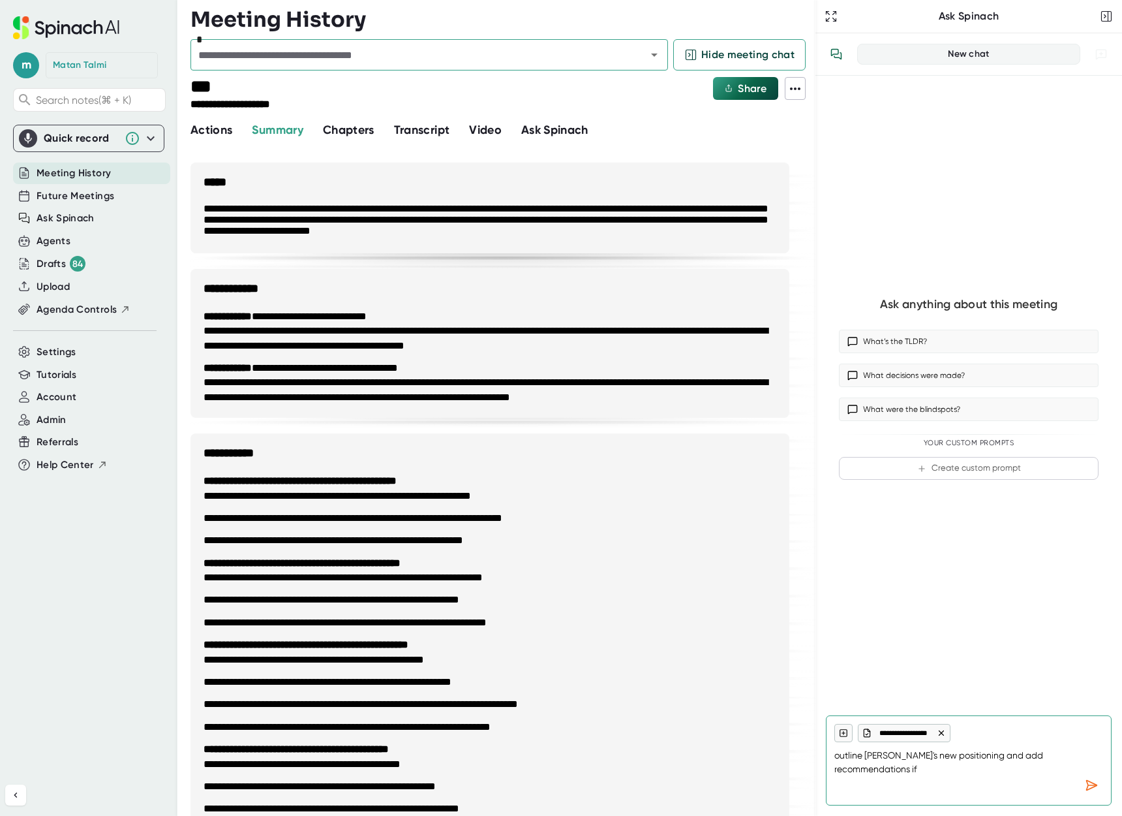
type textarea "x"
type textarea "outline [PERSON_NAME]'s new positioning and add recommendations if yo"
type textarea "x"
type textarea "outline [PERSON_NAME]'s new positioning and add recommendations if you"
type textarea "x"
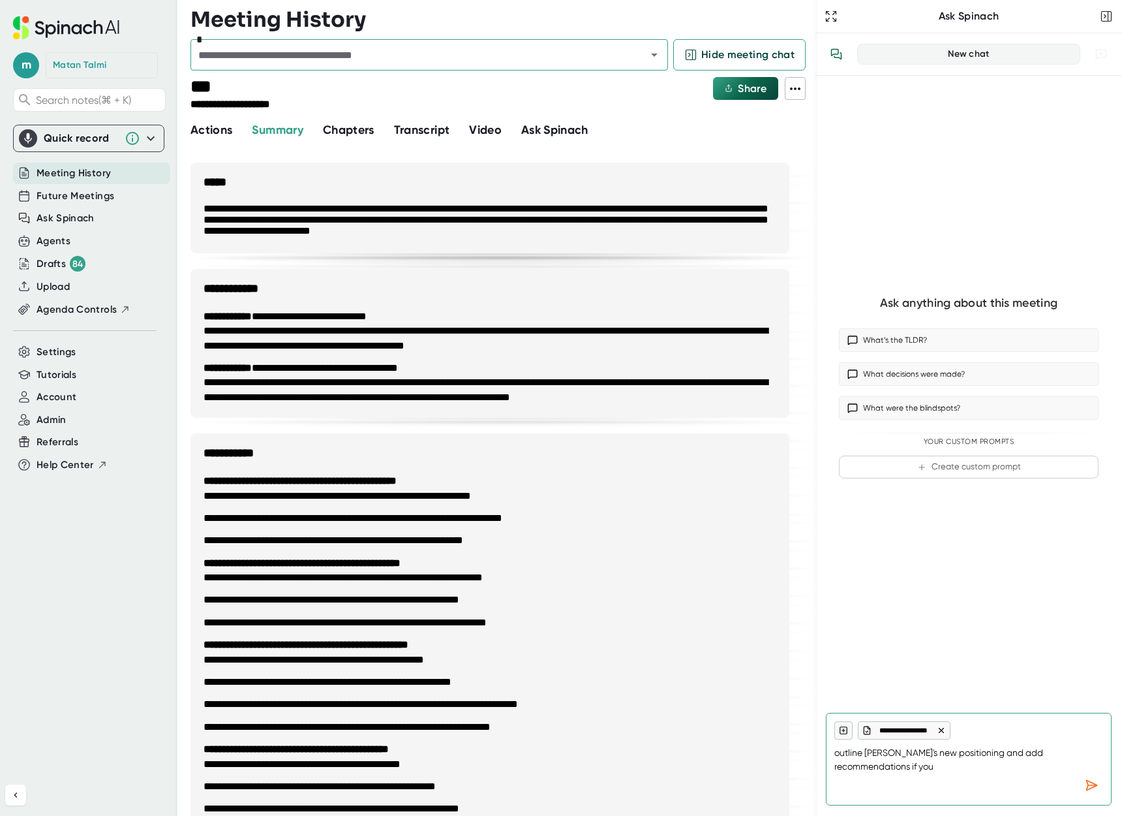
type textarea "outline [PERSON_NAME]'s new positioning and add recommendations if you"
type textarea "x"
type textarea "outline [PERSON_NAME]'s new positioning and add recommendations if you h"
type textarea "x"
type textarea "outline [PERSON_NAME]'s new positioning and add recommendations if you ha"
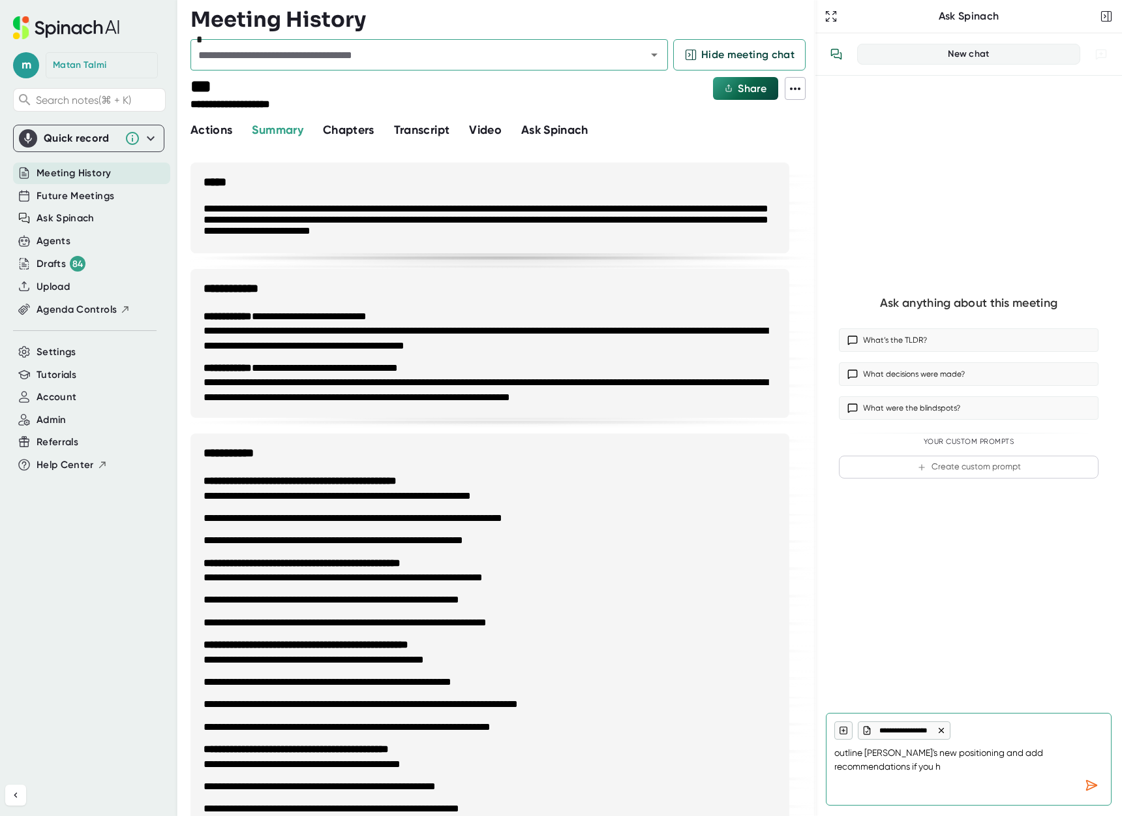
type textarea "x"
type textarea "outline [PERSON_NAME]'s new positioning and add recommendations if you hav"
type textarea "x"
type textarea "outline [PERSON_NAME]'s new positioning and add recommendations if you have"
type textarea "x"
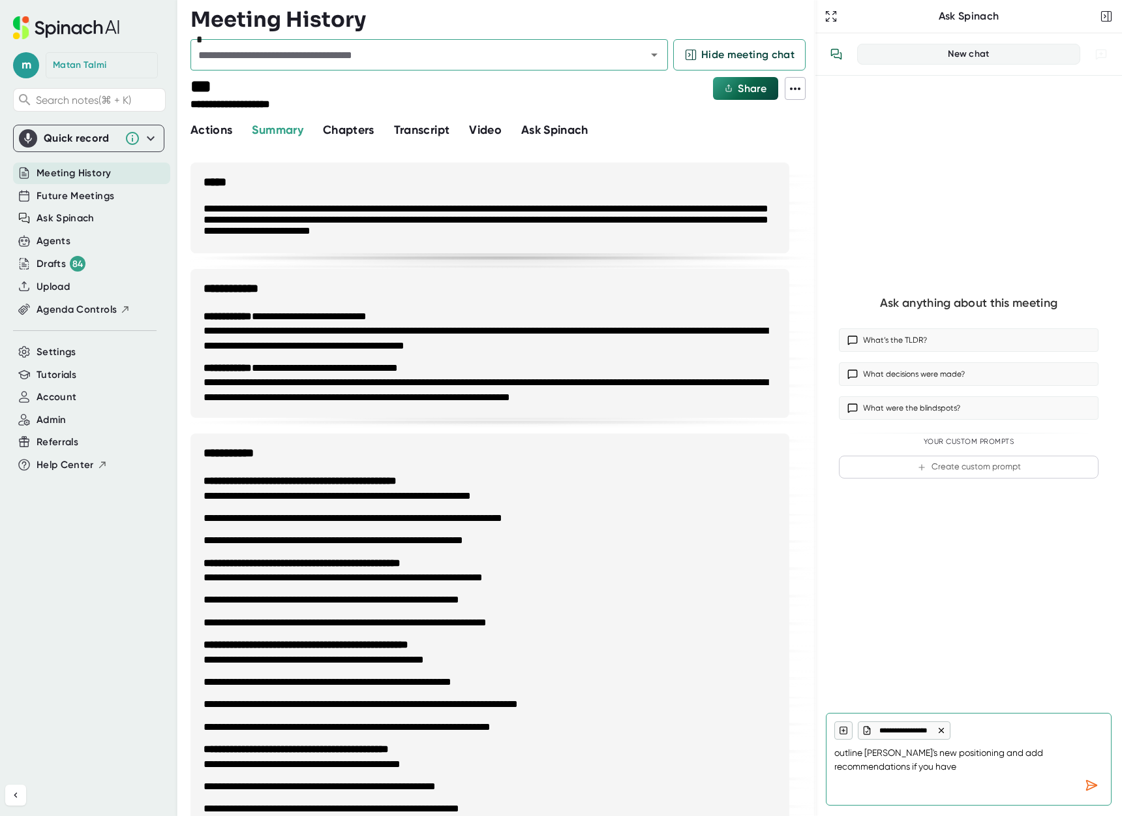
type textarea "outline [PERSON_NAME]'s new positioning and add recommendations if you have"
type textarea "x"
type textarea "outline [PERSON_NAME]'s new positioning and add recommendations if you have t"
type textarea "x"
type textarea "outline [PERSON_NAME]'s new positioning and add recommendations if you have th"
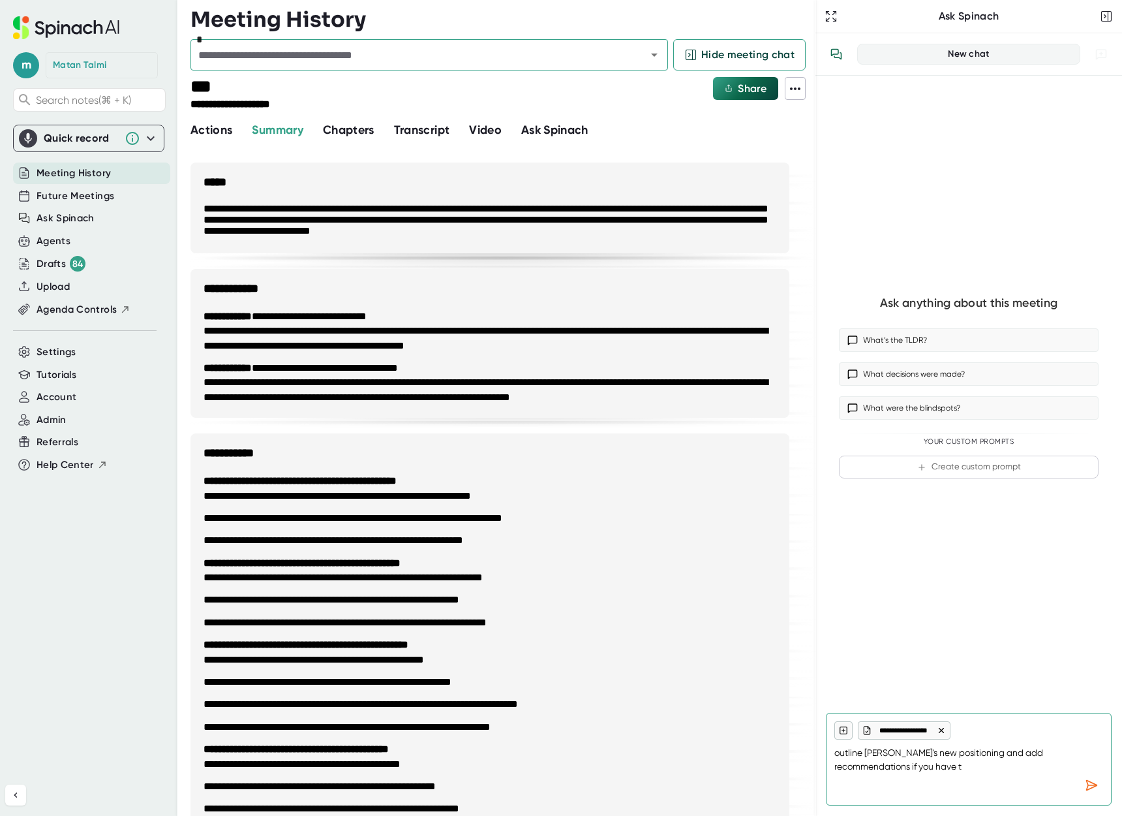
type textarea "x"
type textarea "outline [PERSON_NAME]'s new positioning and add recommendations if you have the"
type textarea "x"
type textarea "outline [PERSON_NAME]'s new positioning and add recommendations if you have them"
type textarea "x"
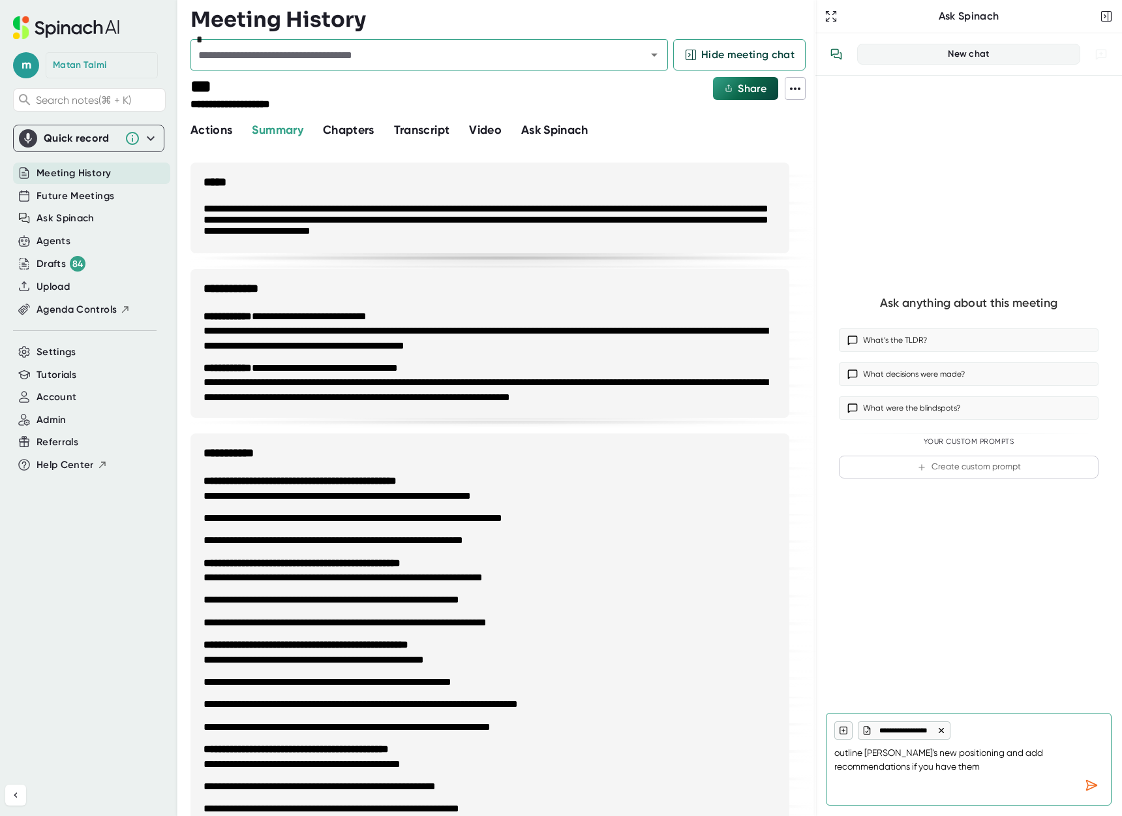
type textarea "outline [PERSON_NAME]'s new positioning and add recommendations if you have them"
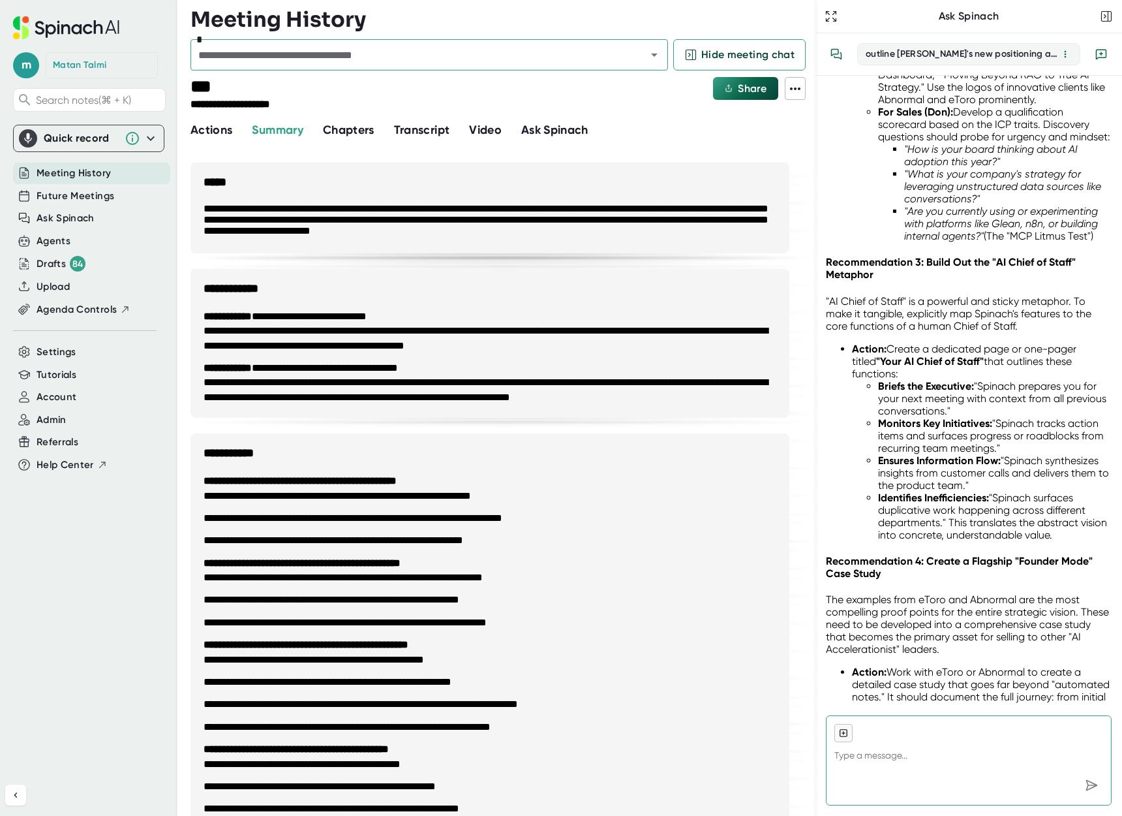
scroll to position [2217, 0]
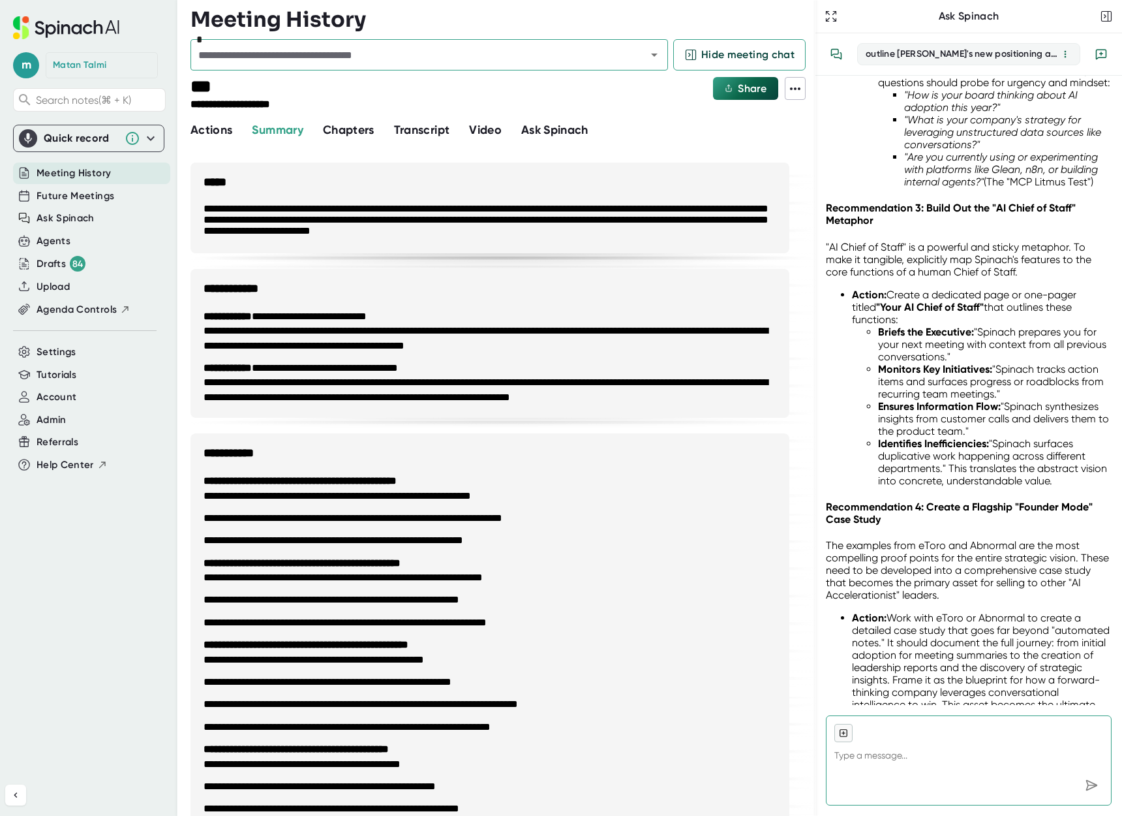
type textarea "x"
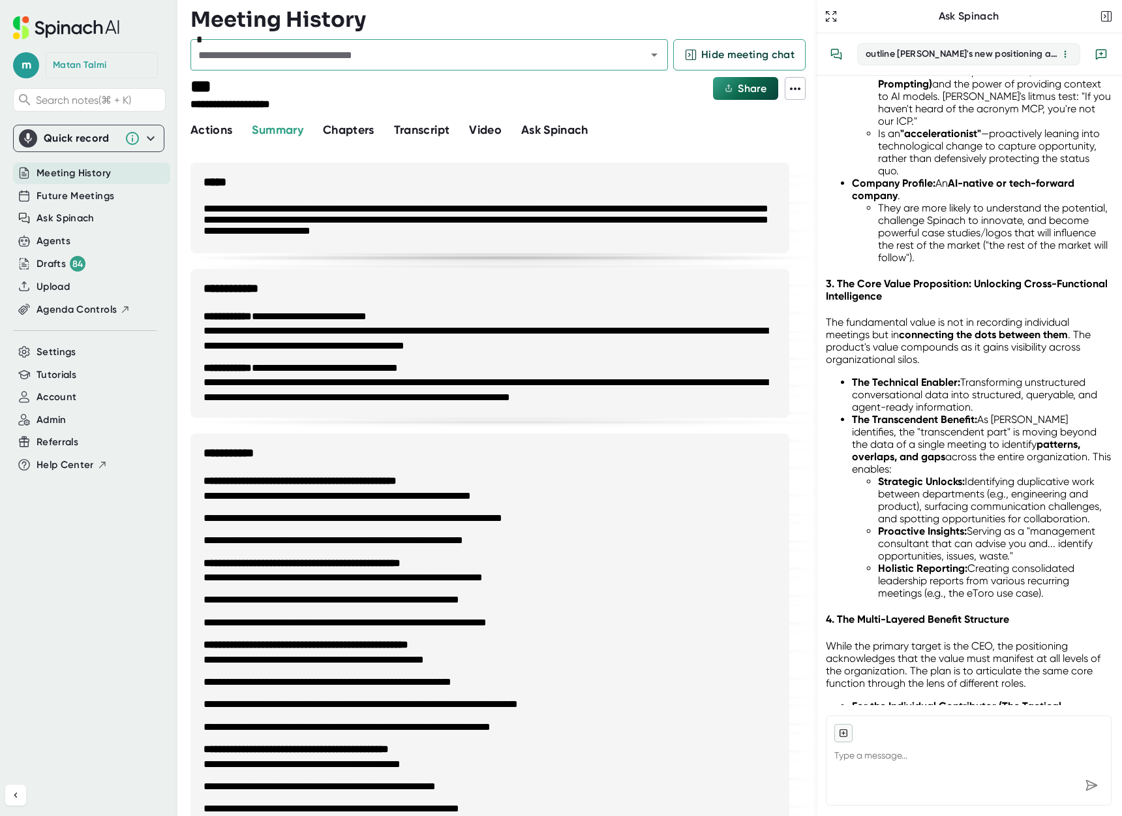
scroll to position [0, 0]
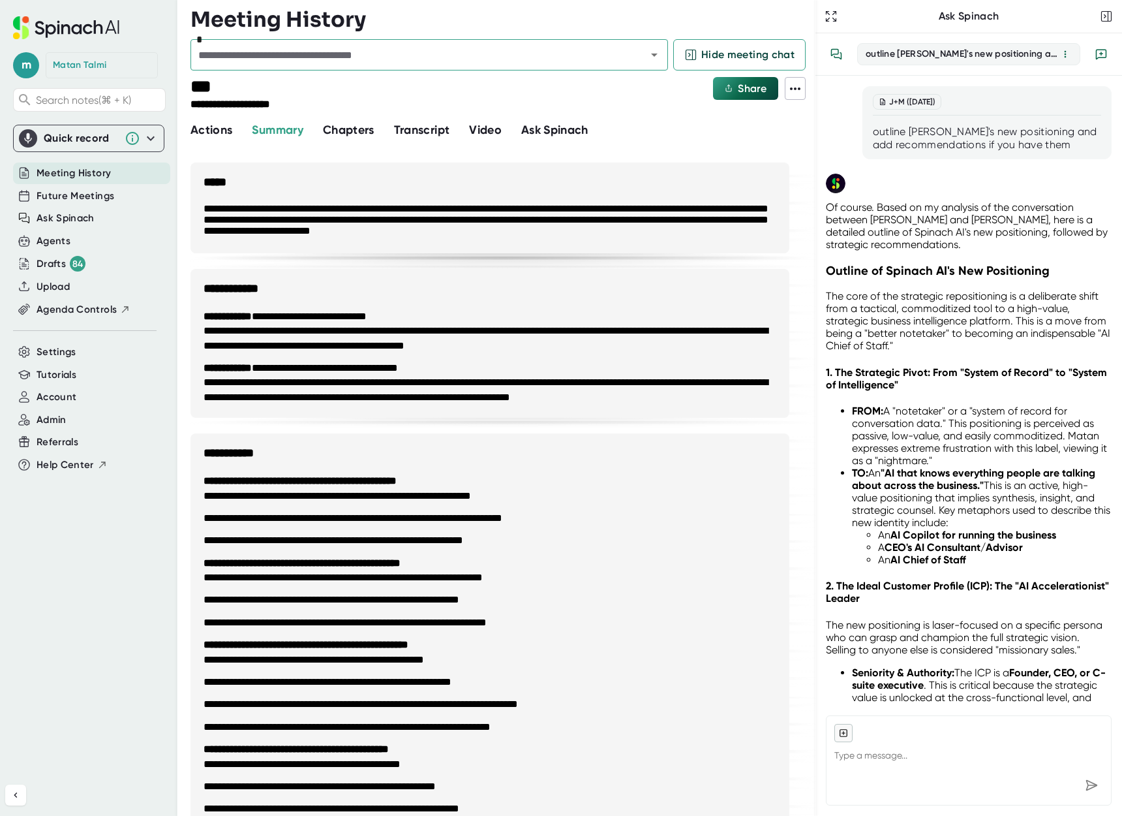
drag, startPoint x: 1031, startPoint y: 671, endPoint x: 848, endPoint y: 126, distance: 575.5
click at [848, 126] on div "J+M ([DATE]) outline [PERSON_NAME]'s new positioning and add recommendations if…" at bounding box center [969, 390] width 307 height 629
copy div "outline [PERSON_NAME]'s new positioning and add recommendations if you have the…"
